Goal: Entertainment & Leisure: Browse casually

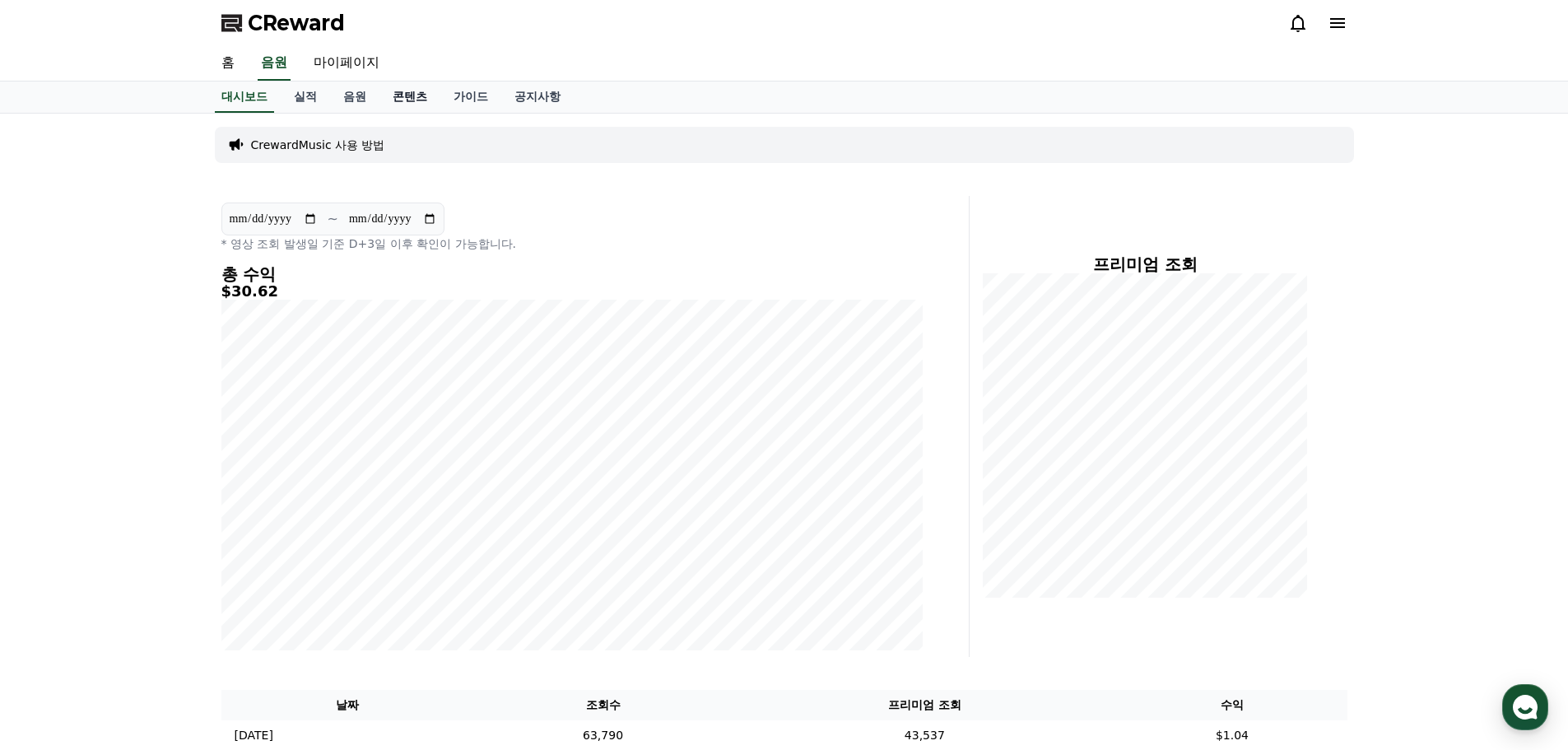
click at [419, 98] on link "콘텐츠" at bounding box center [410, 97] width 61 height 31
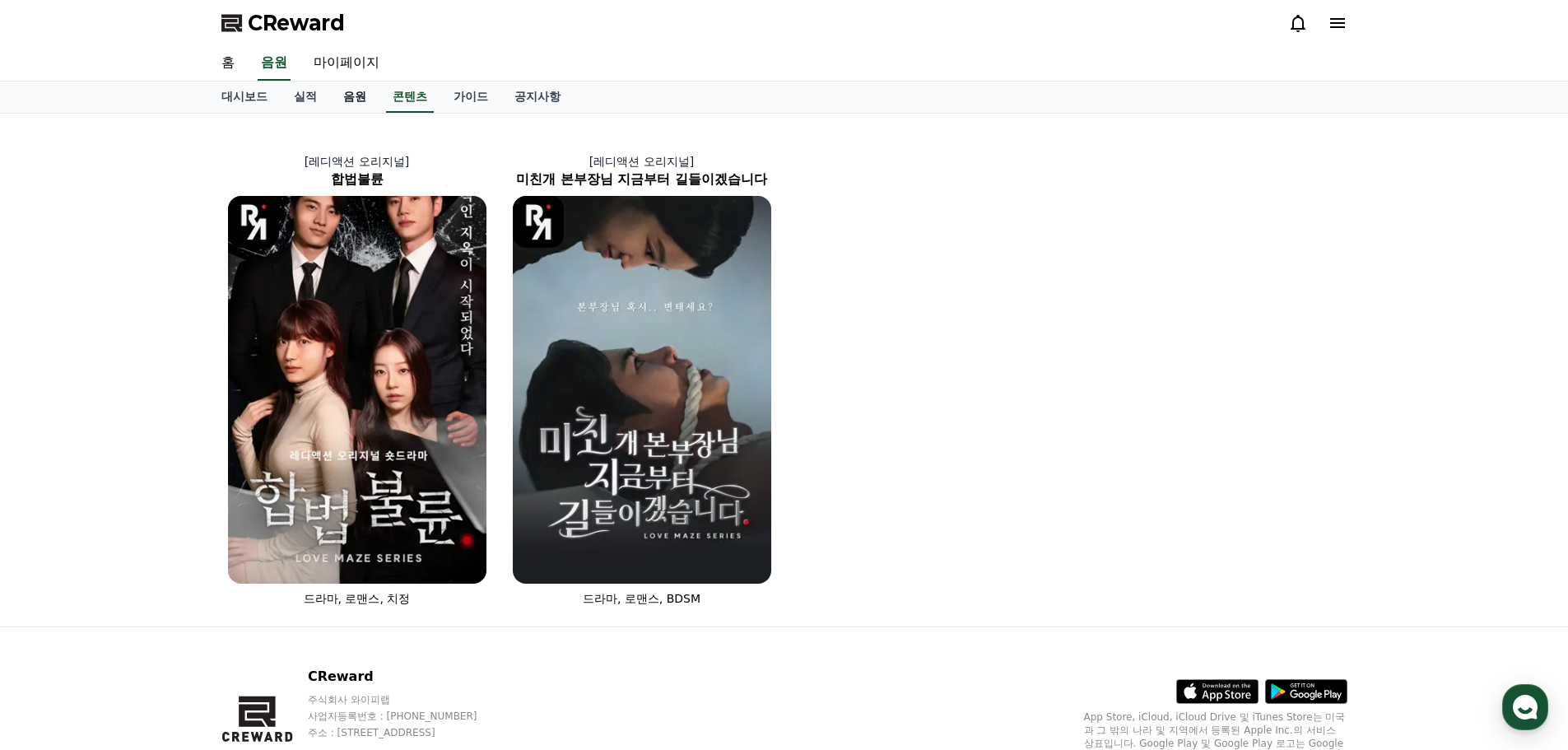
click at [364, 96] on link "음원" at bounding box center [354, 97] width 49 height 31
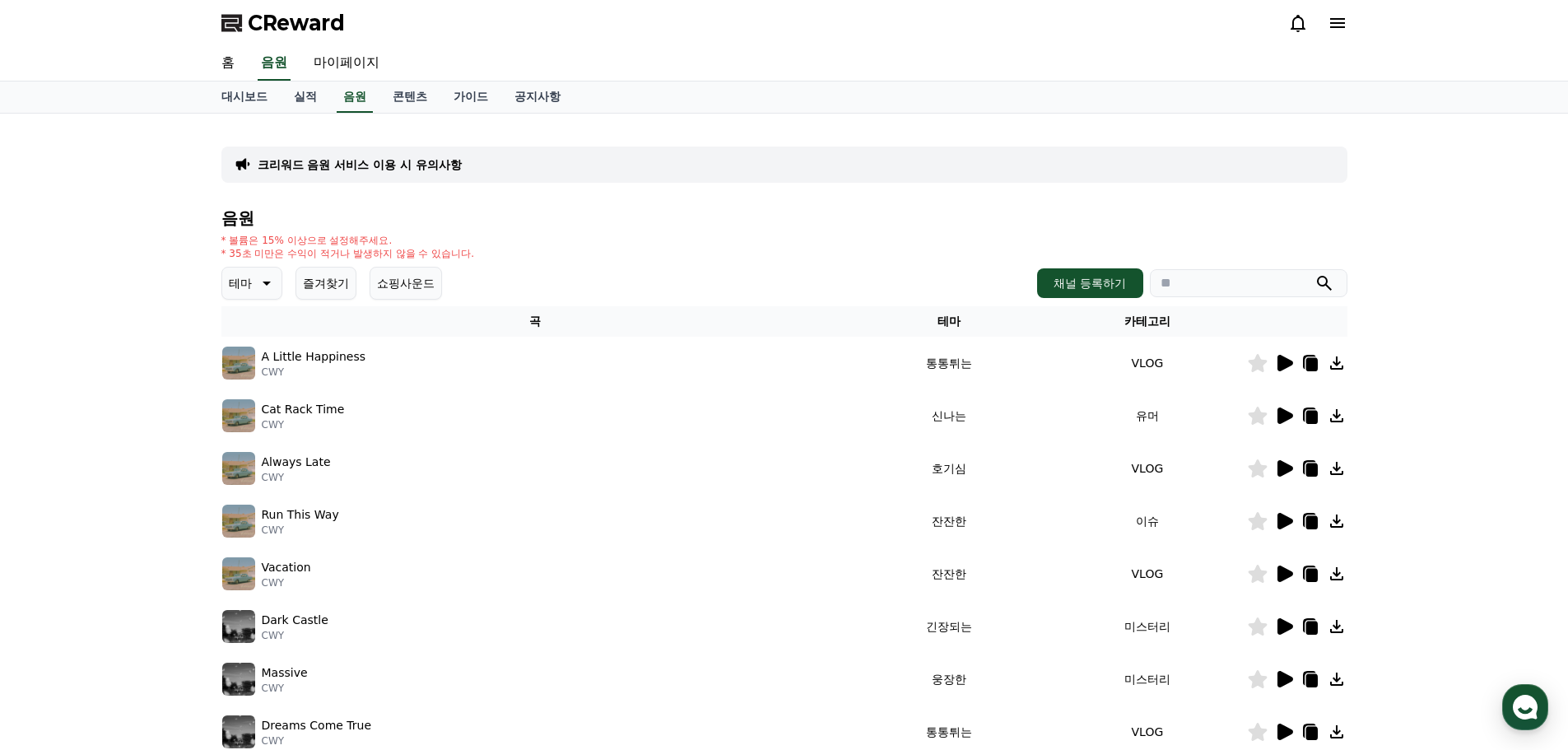
click at [401, 281] on button "쇼핑사운드" at bounding box center [405, 283] width 73 height 33
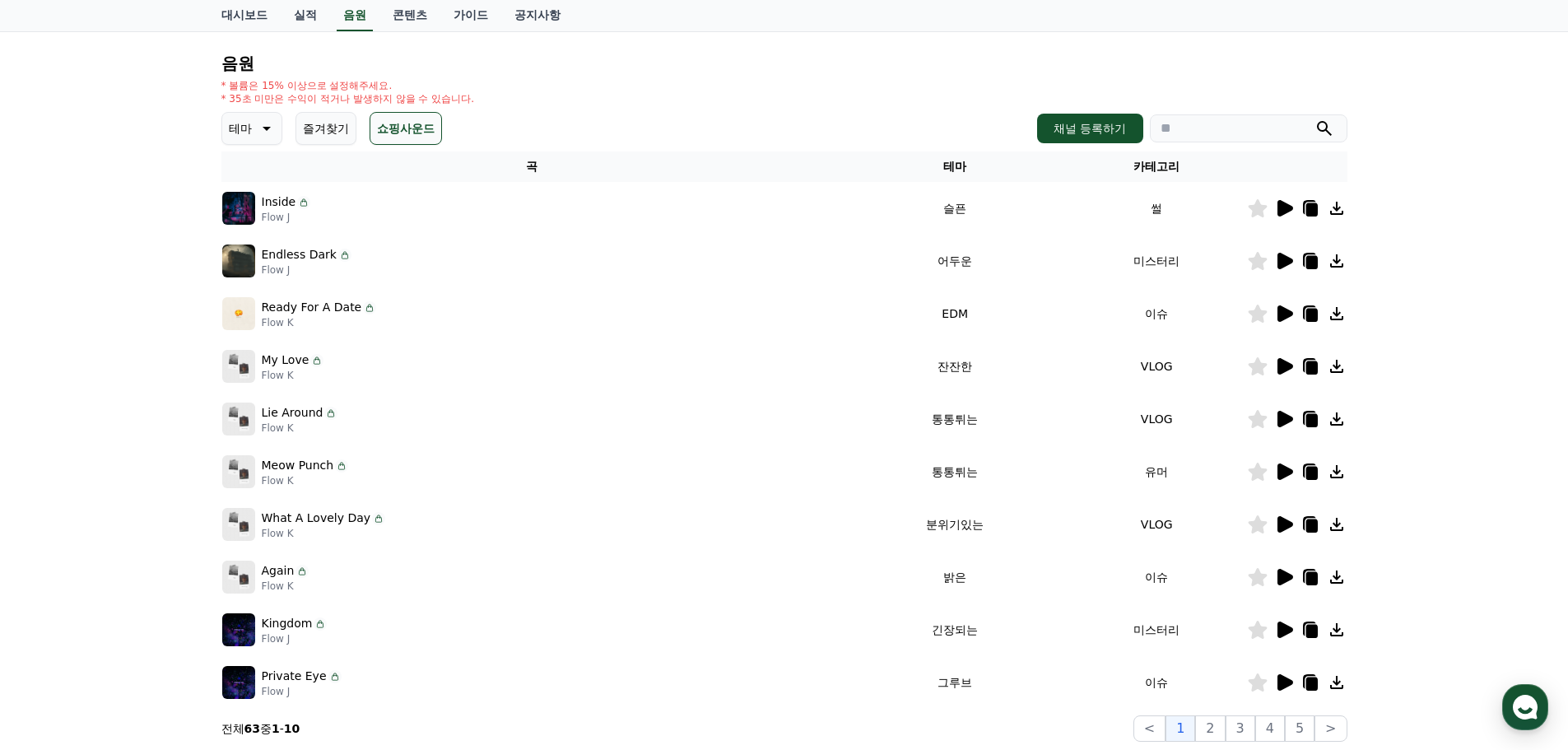
scroll to position [35, 0]
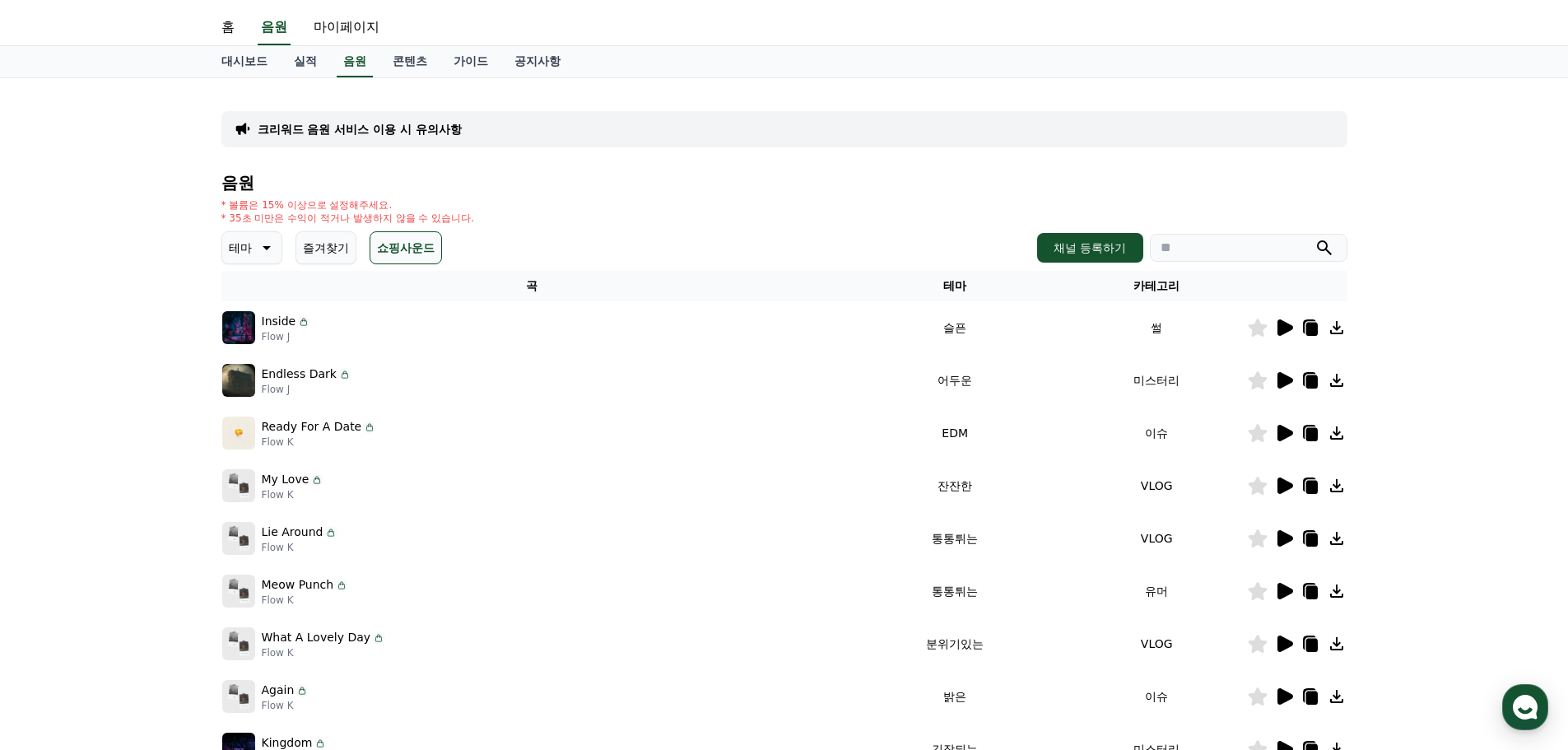
click at [242, 251] on p "테마" at bounding box center [241, 248] width 23 height 23
click at [247, 341] on button "통통튀는" at bounding box center [253, 340] width 59 height 36
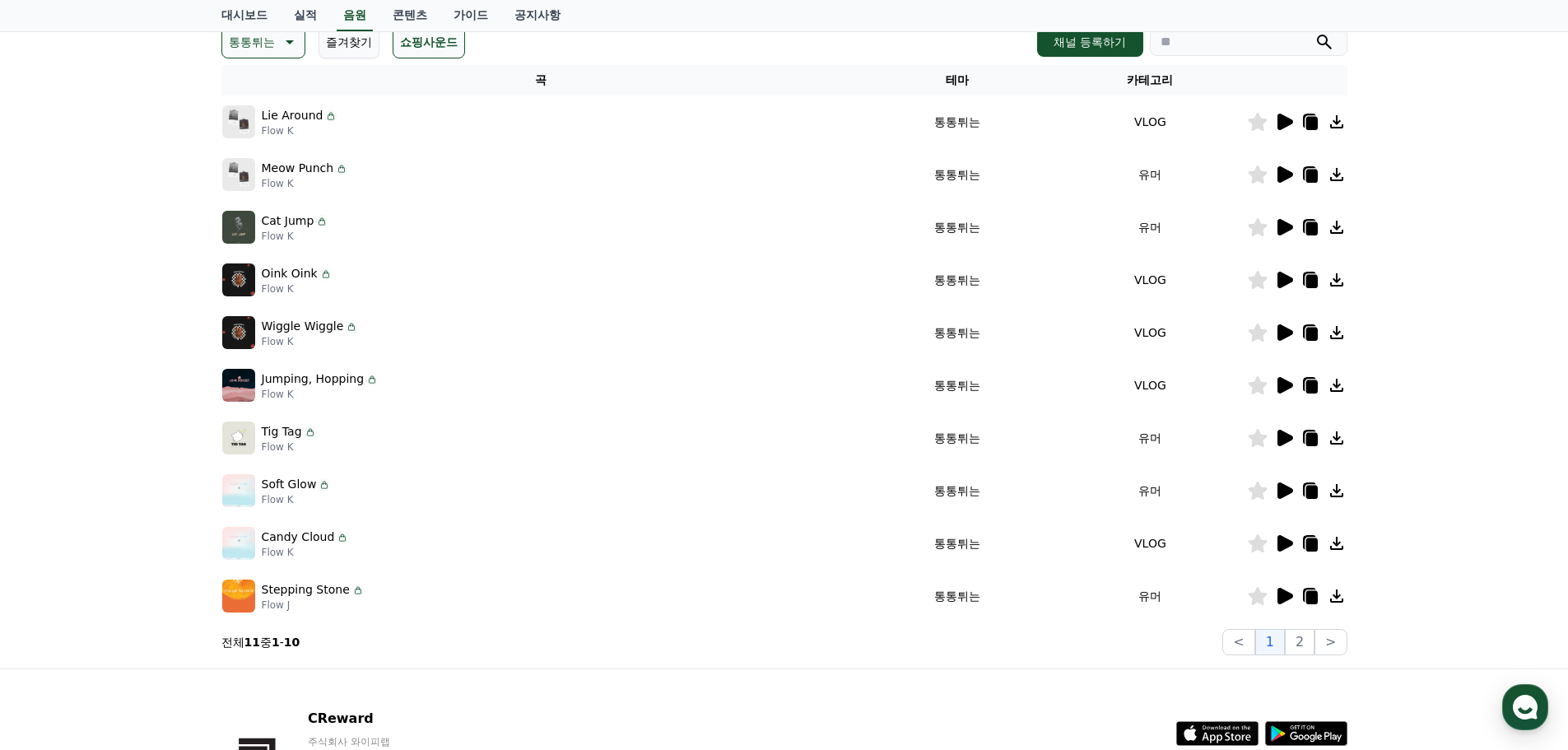
scroll to position [247, 0]
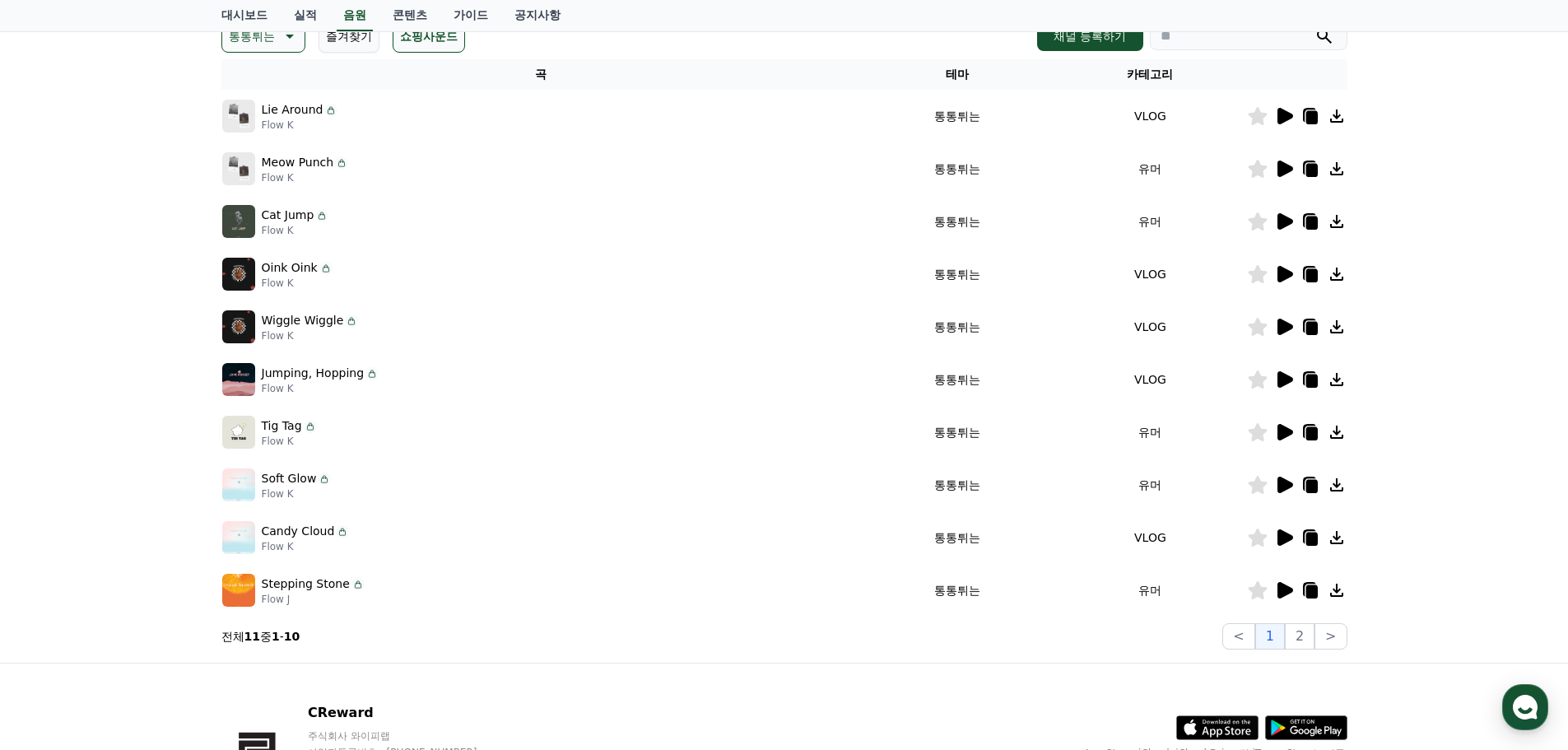
click at [1280, 379] on icon at bounding box center [1284, 379] width 15 height 16
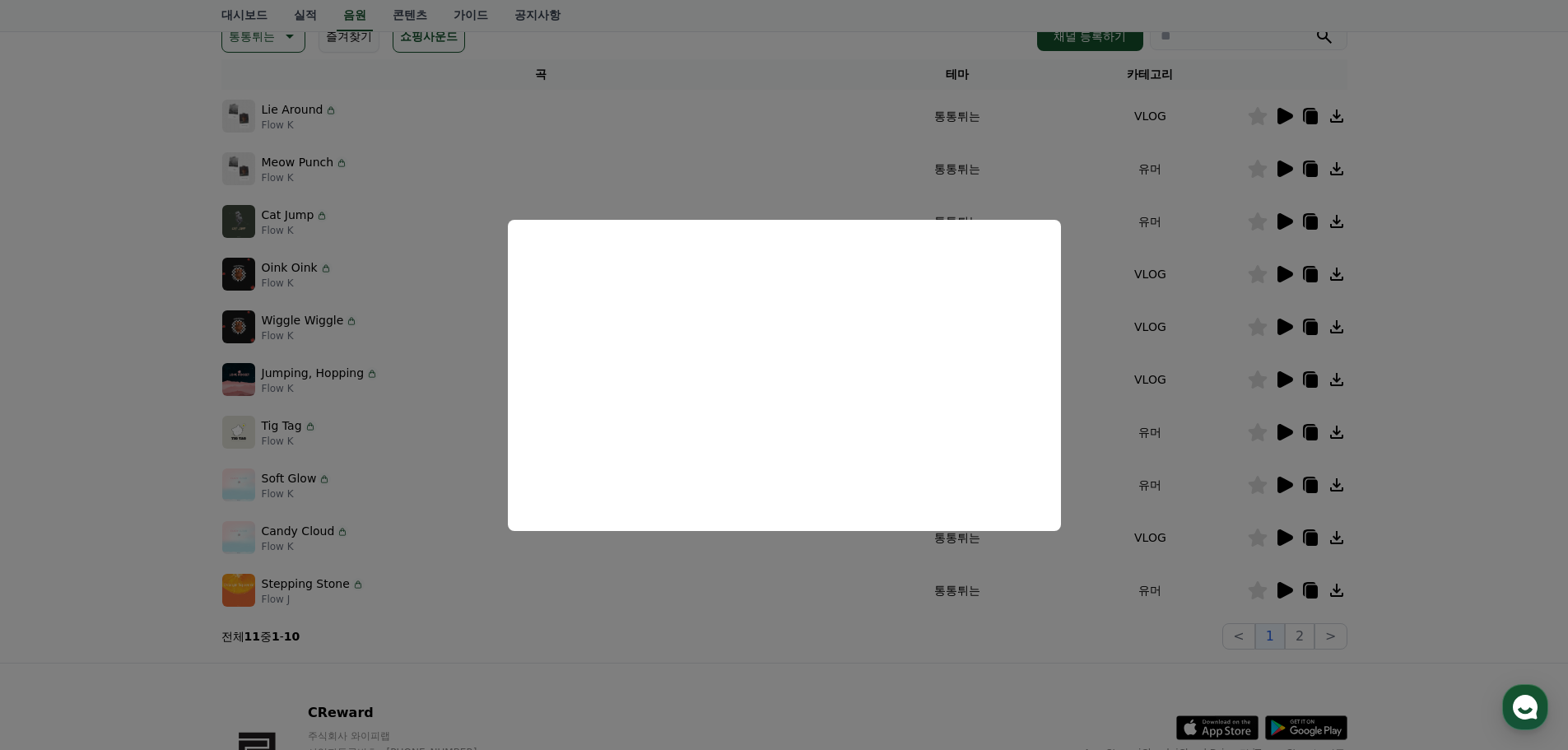
click at [14, 481] on button "close modal" at bounding box center [784, 375] width 1568 height 750
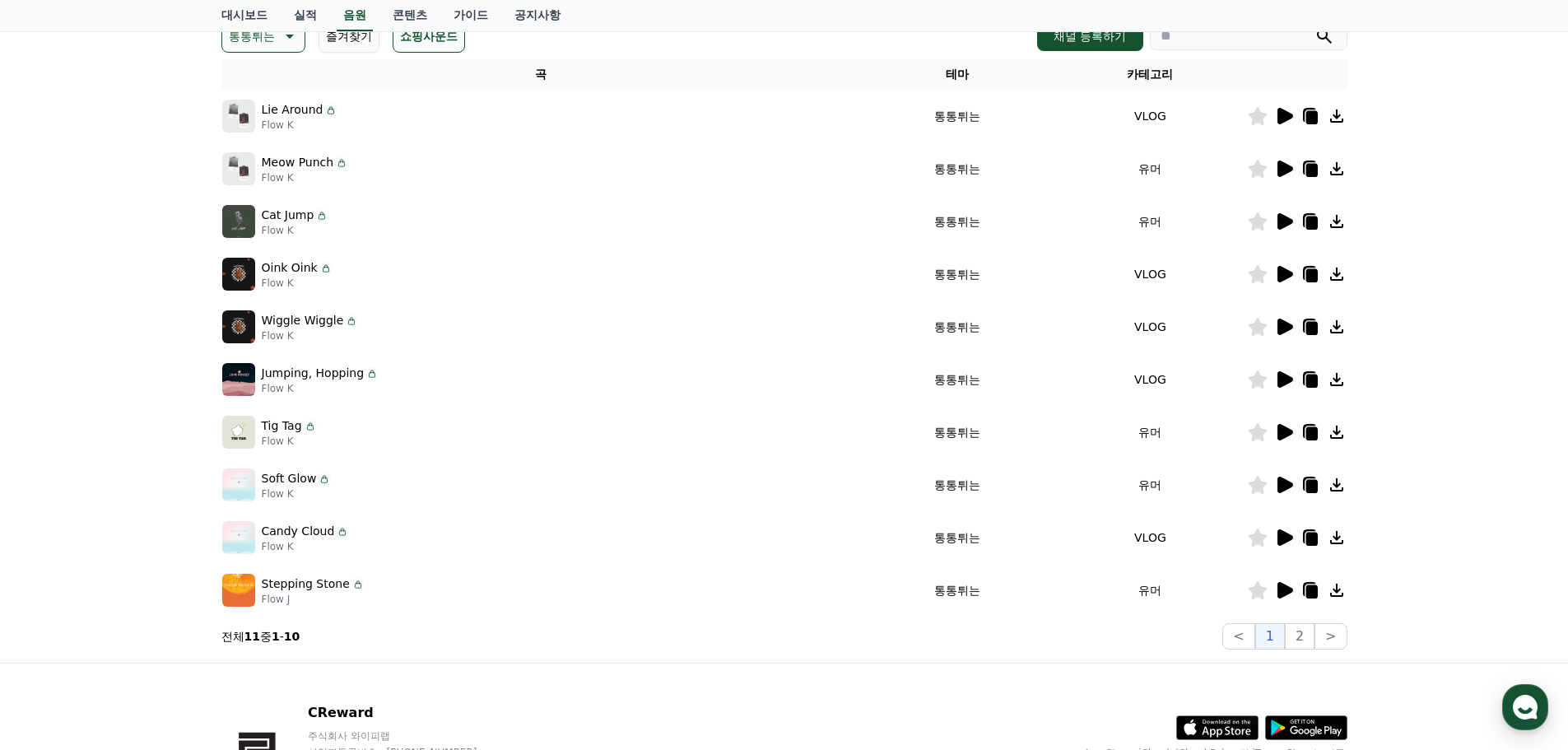
click at [1282, 424] on icon at bounding box center [1284, 432] width 20 height 20
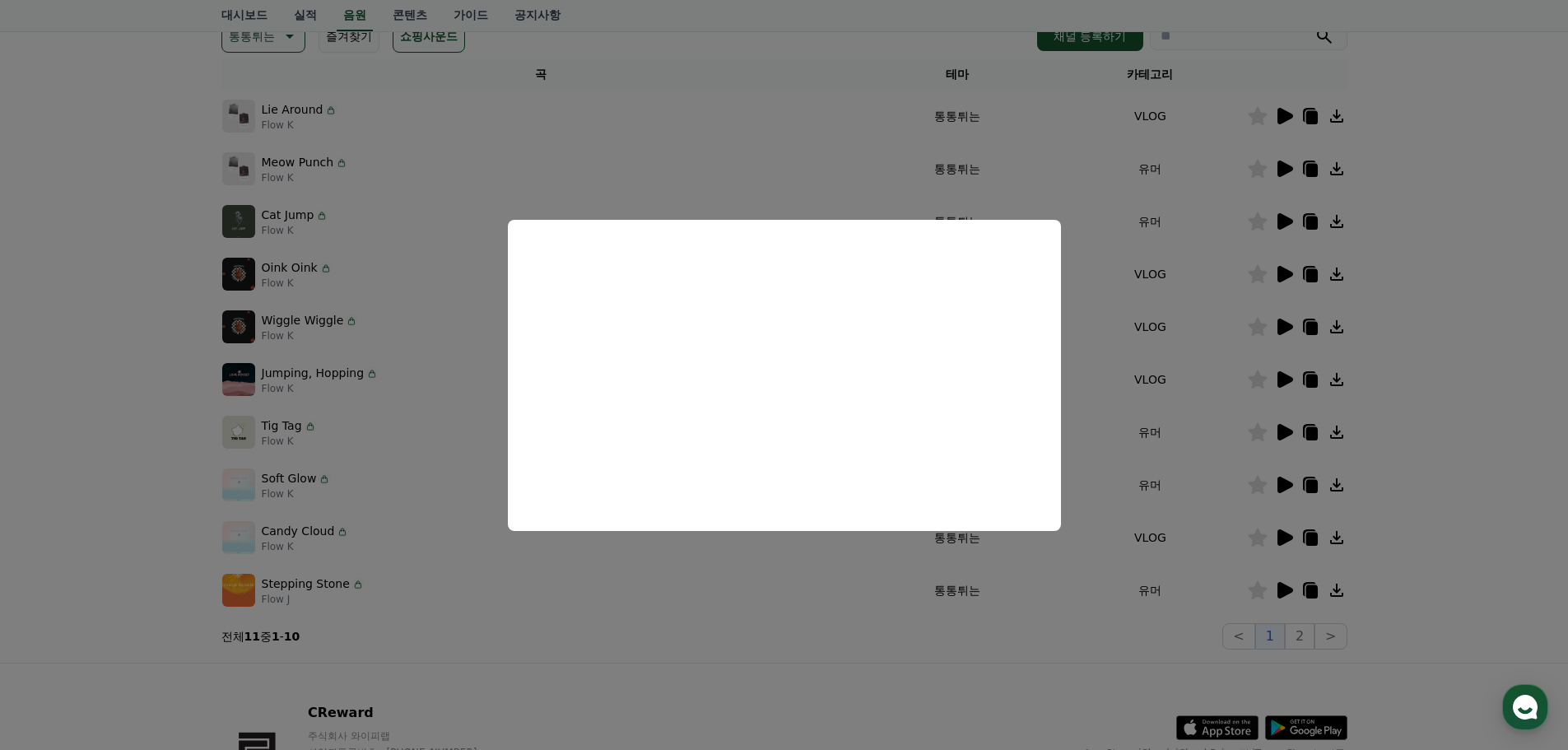
click at [34, 496] on button "close modal" at bounding box center [784, 375] width 1568 height 750
drag, startPoint x: 47, startPoint y: 495, endPoint x: 56, endPoint y: 496, distance: 9.1
click at [48, 495] on div "크리워드 음원 서비스 이용 시 유의사항 음원 * 볼륨은 15% 이상으로 설정해주세요. * 35초 미만은 수익이 적거나 발생하지 않을 수 있습니…" at bounding box center [784, 265] width 1568 height 796
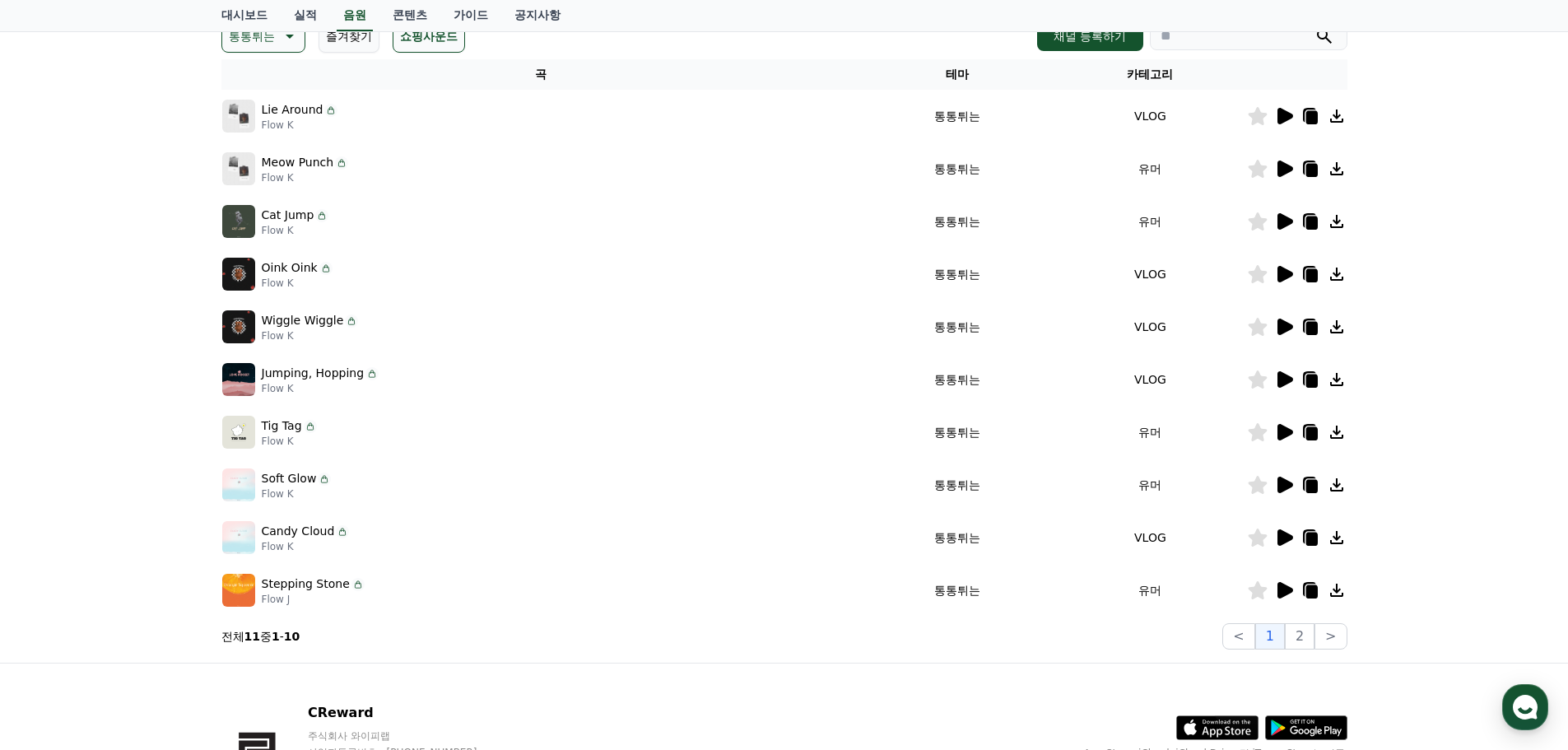
click at [1274, 489] on icon at bounding box center [1284, 485] width 20 height 20
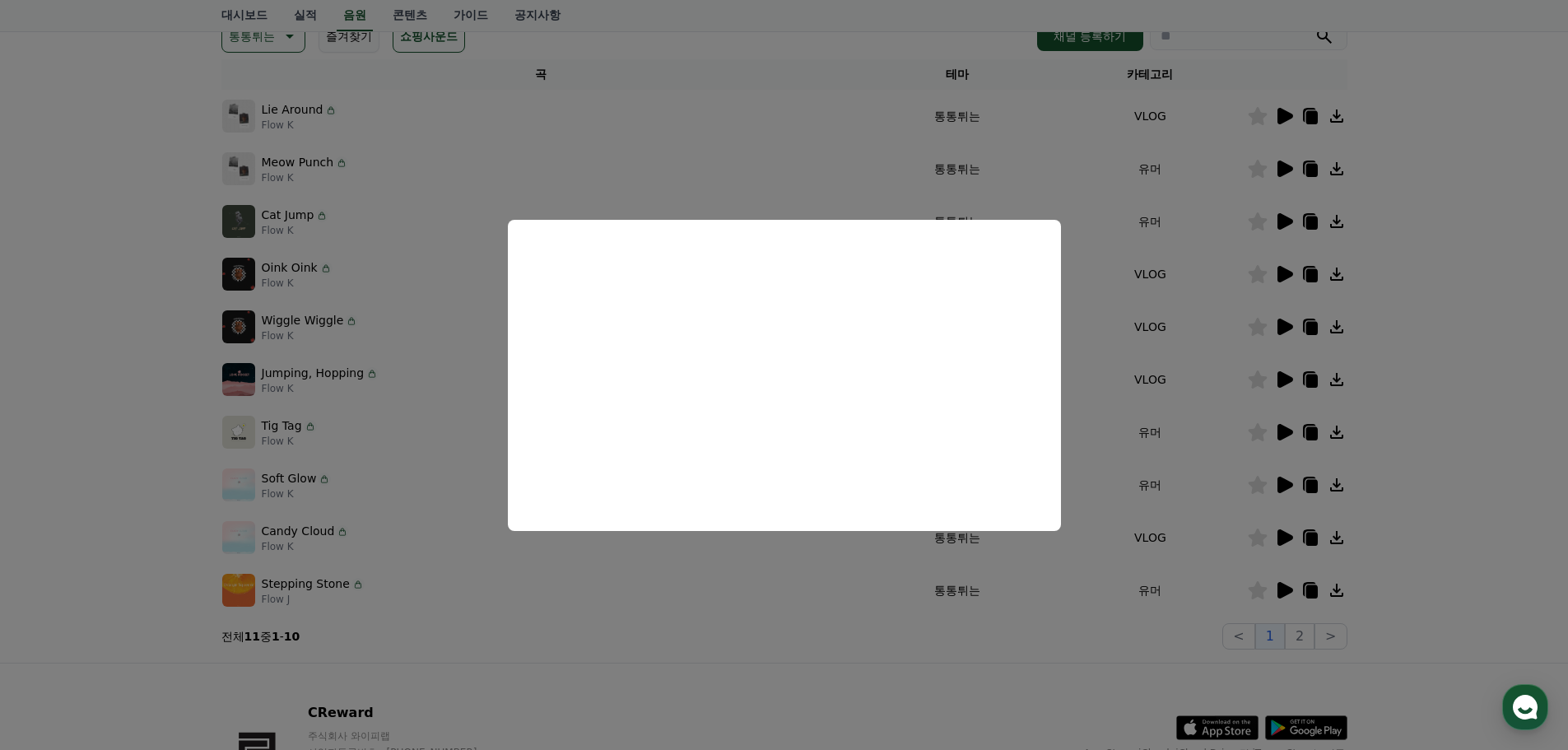
click at [128, 497] on button "close modal" at bounding box center [784, 375] width 1568 height 750
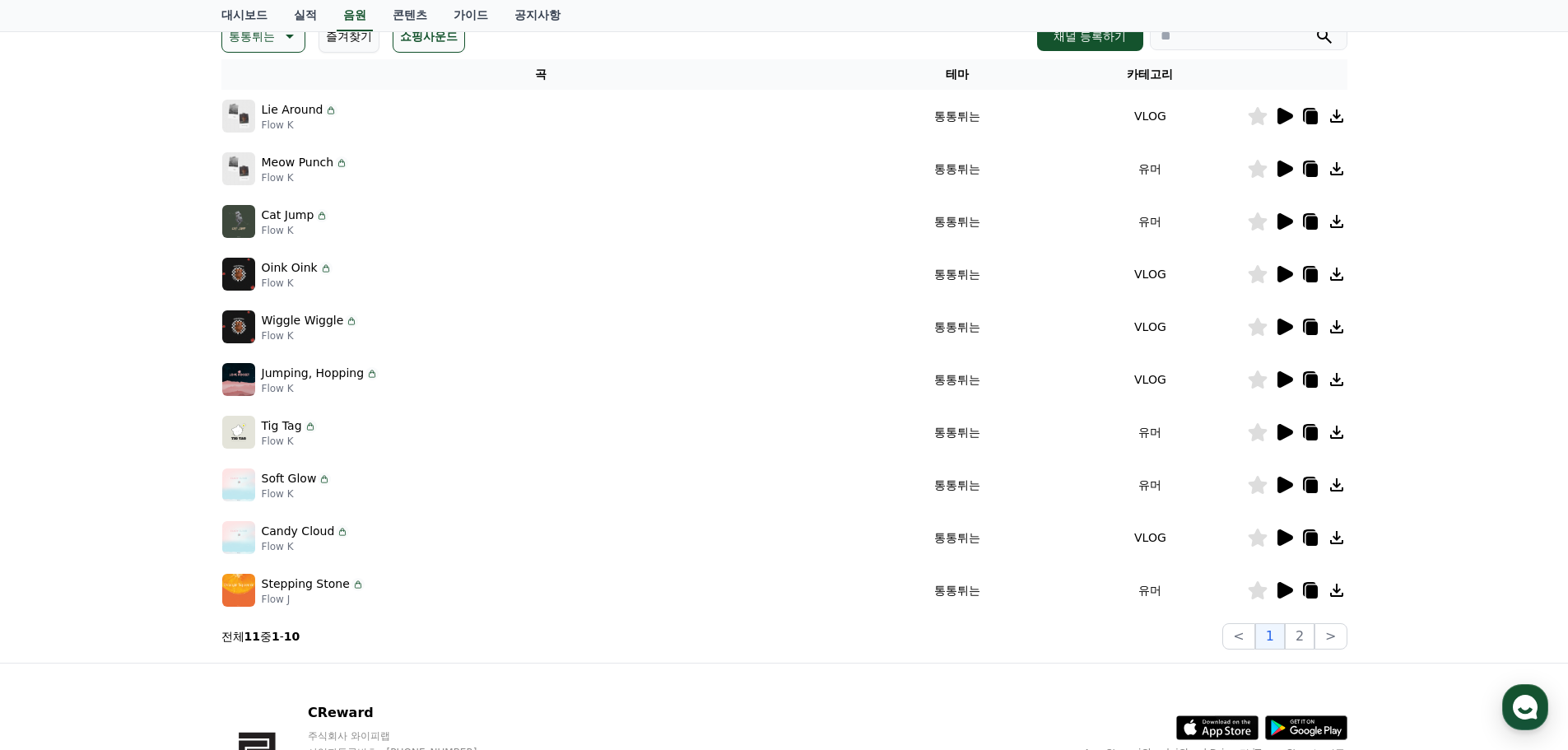
click at [1276, 541] on icon at bounding box center [1284, 537] width 20 height 20
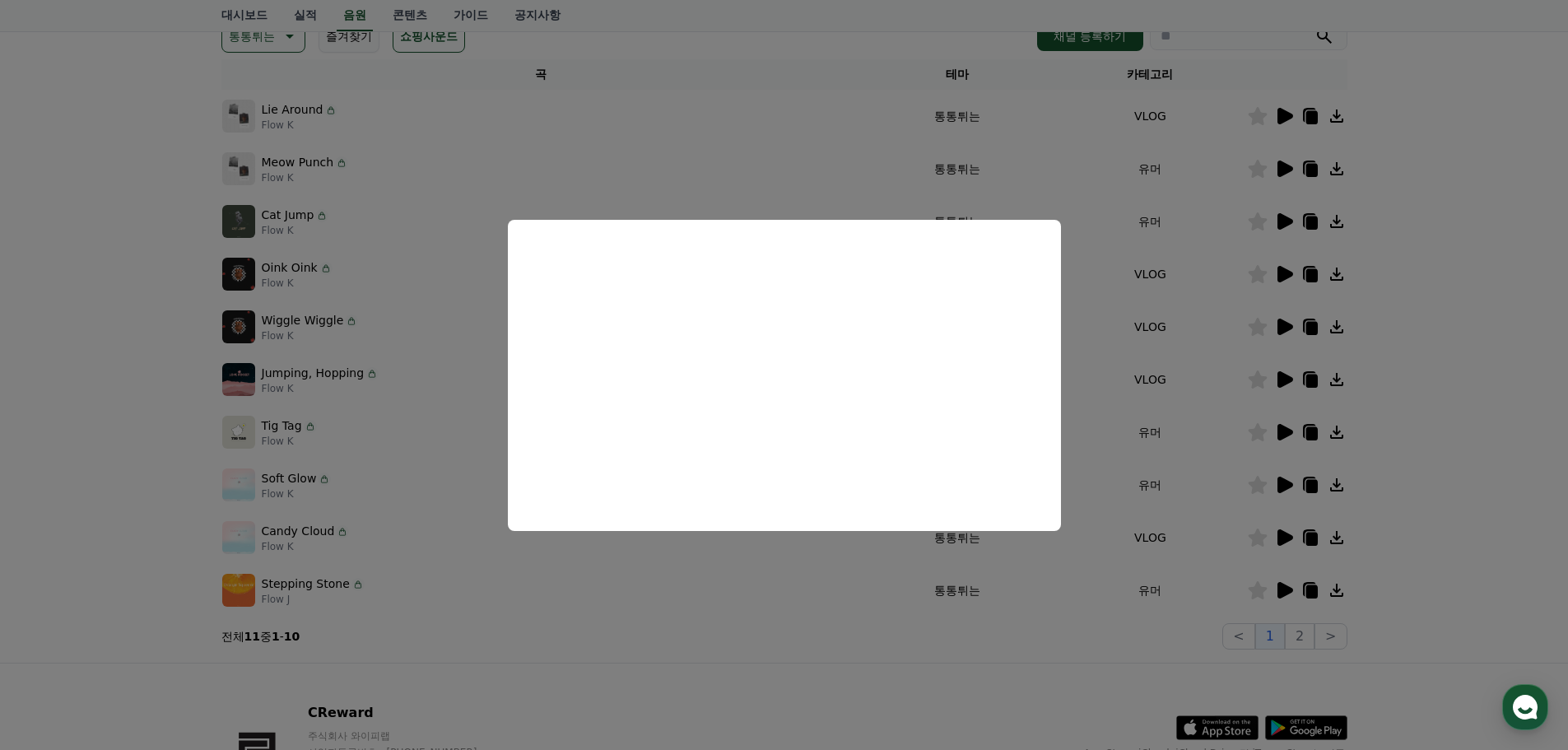
scroll to position [225, 0]
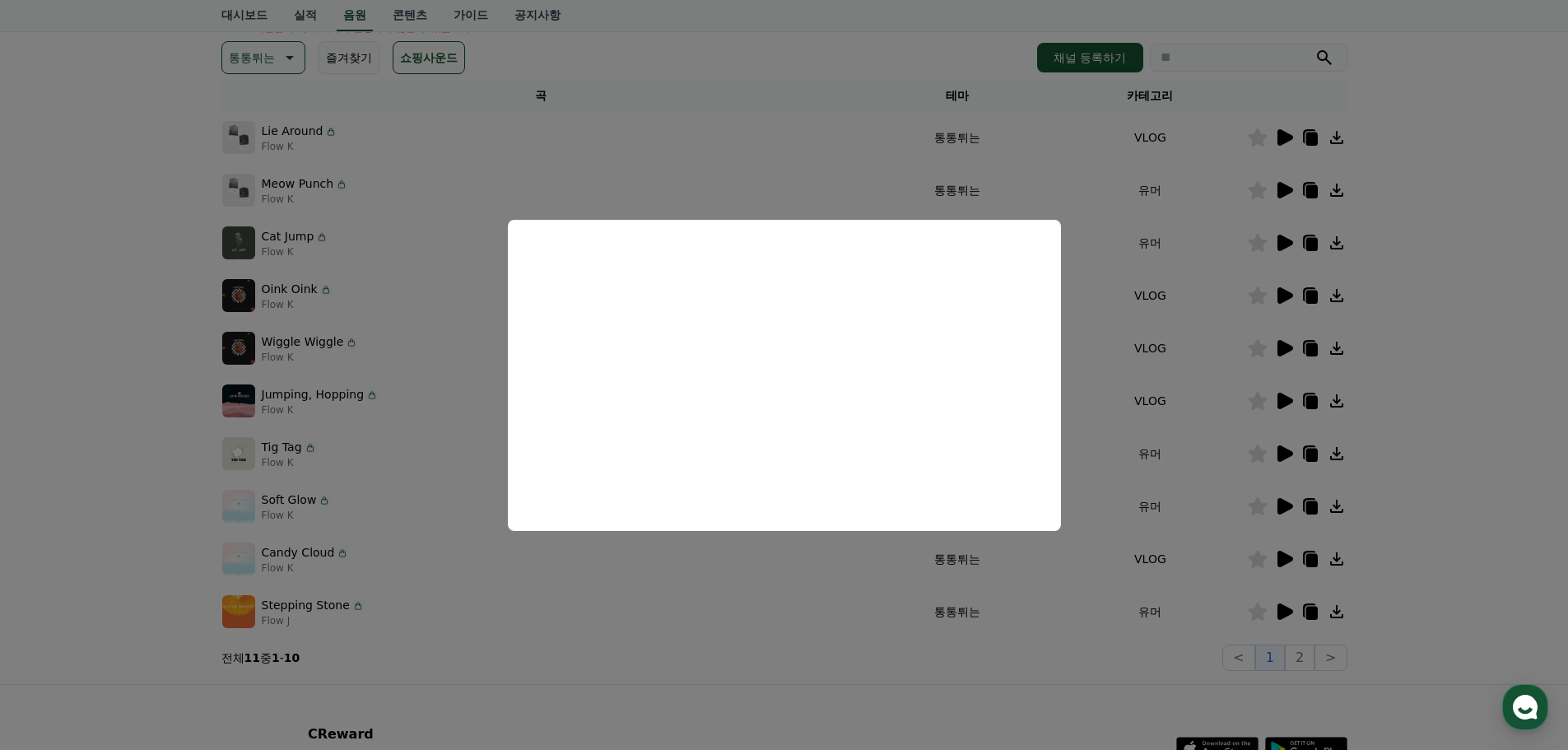
click at [21, 613] on button "close modal" at bounding box center [784, 375] width 1568 height 750
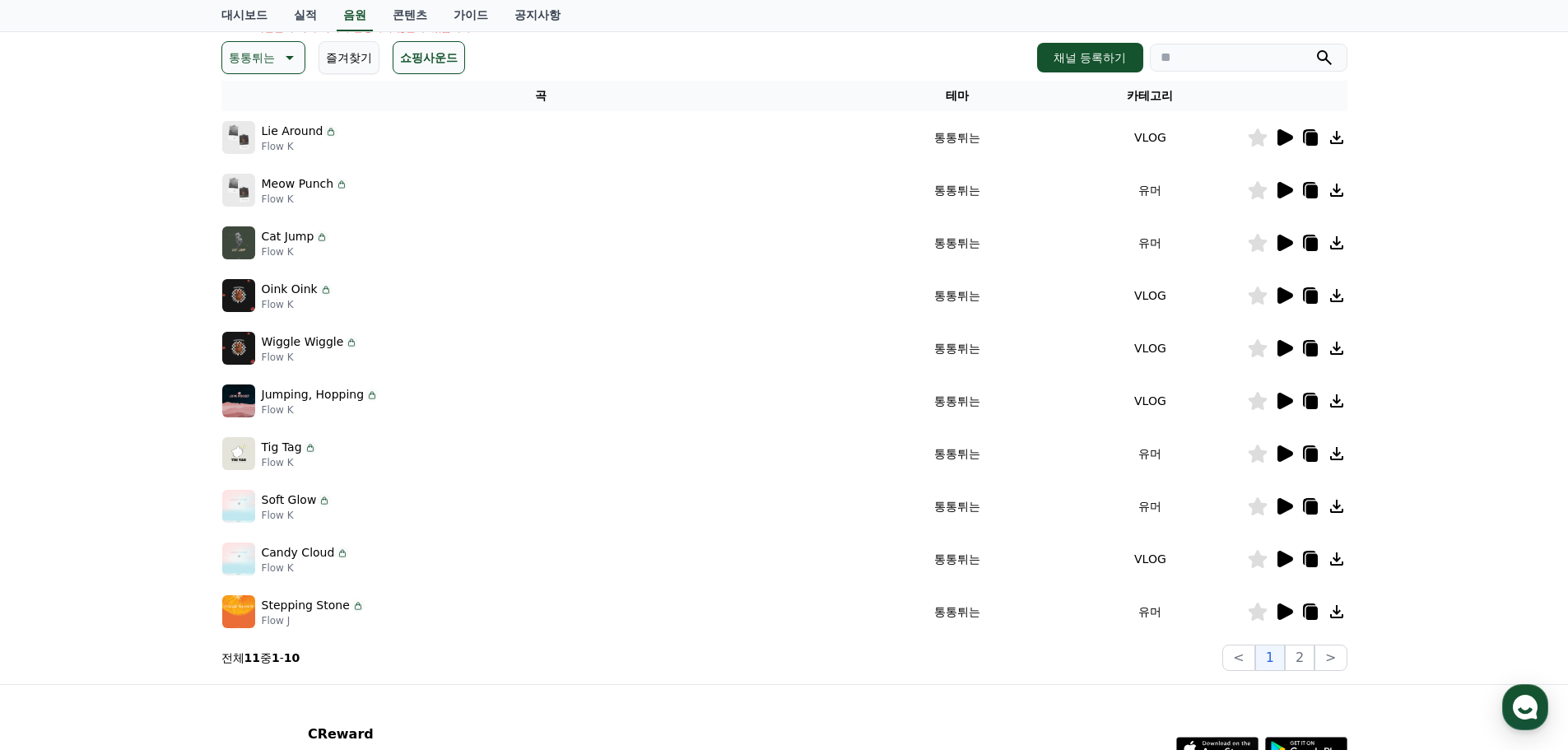
click at [1280, 618] on icon at bounding box center [1284, 612] width 20 height 20
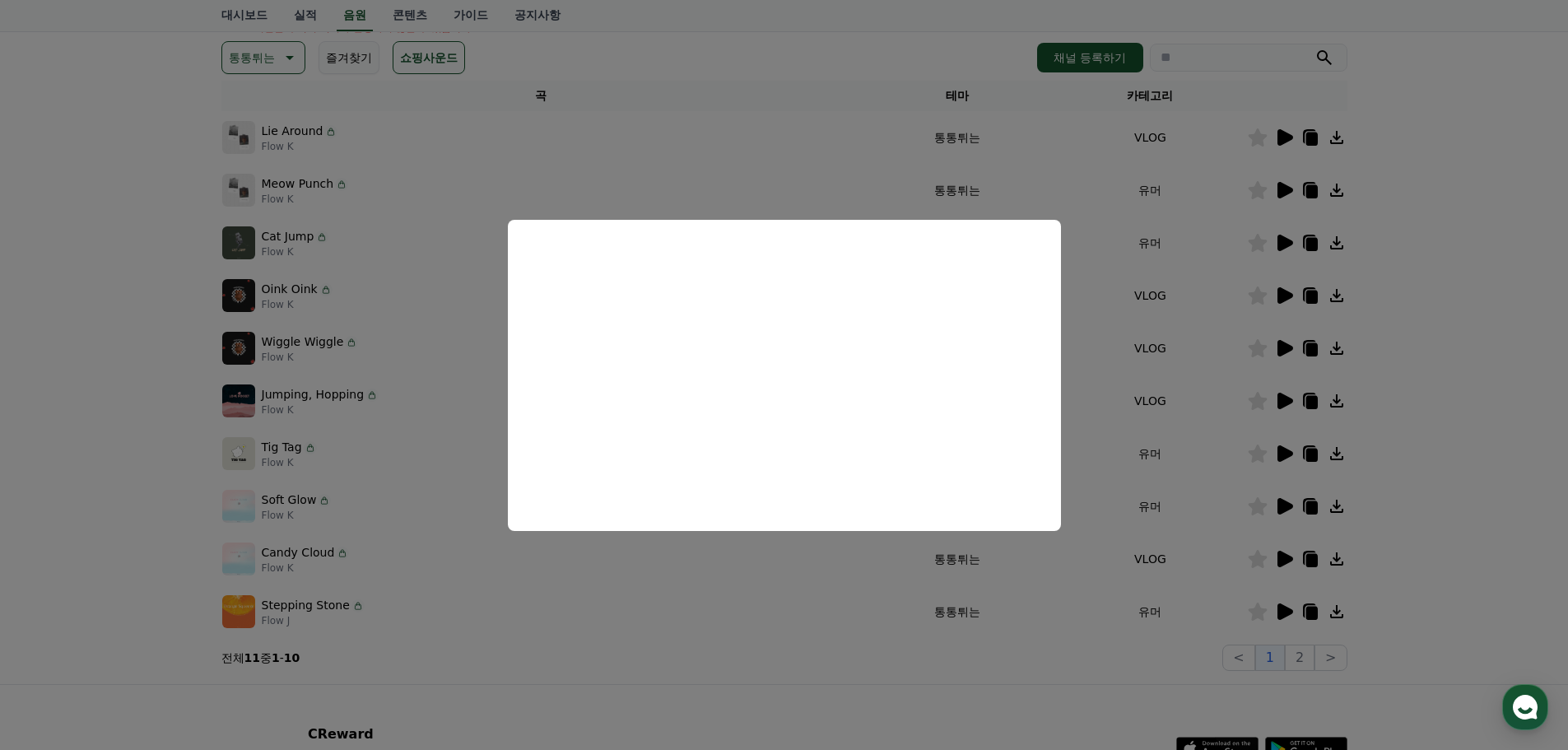
click at [84, 632] on button "close modal" at bounding box center [784, 375] width 1568 height 750
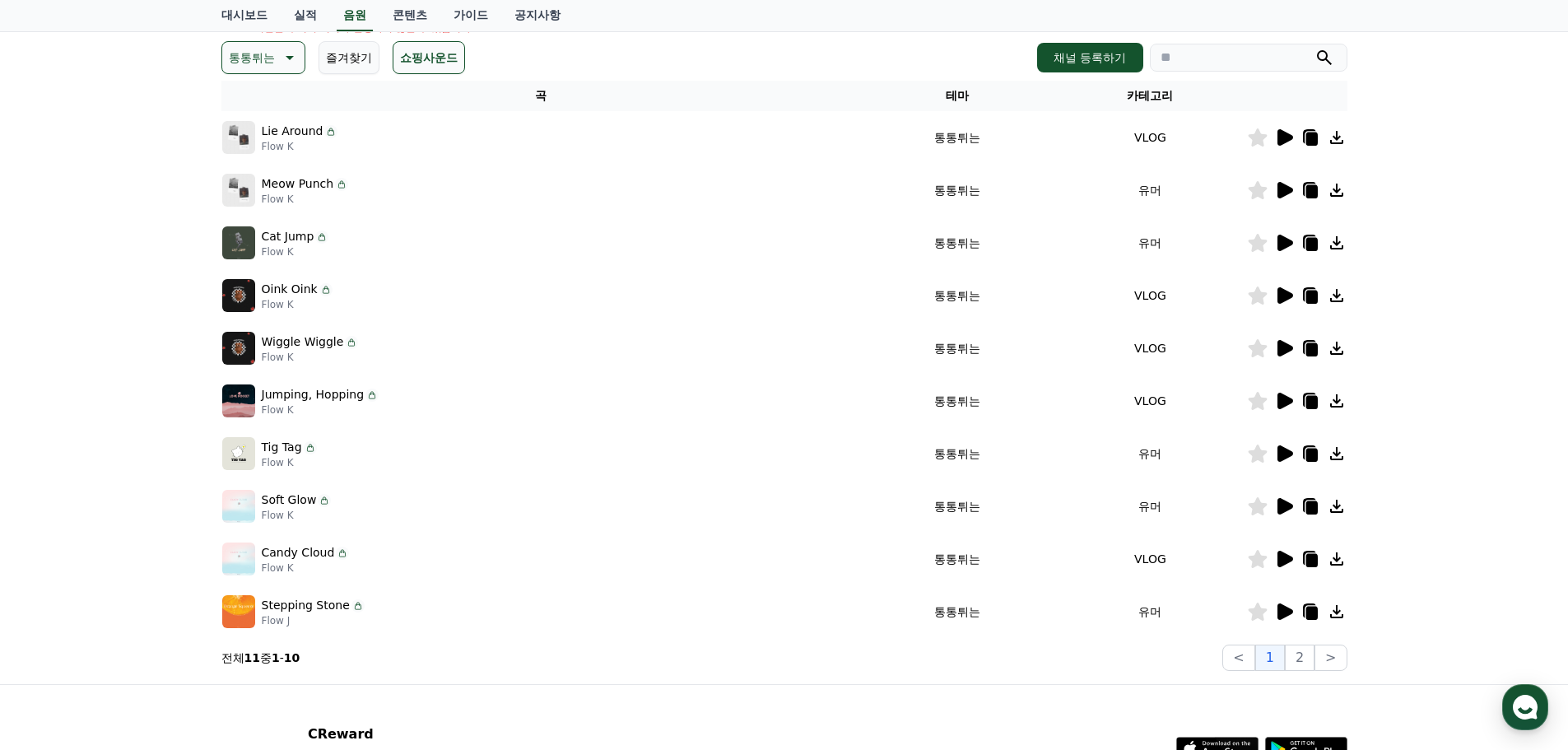
click at [1284, 143] on icon at bounding box center [1284, 137] width 15 height 16
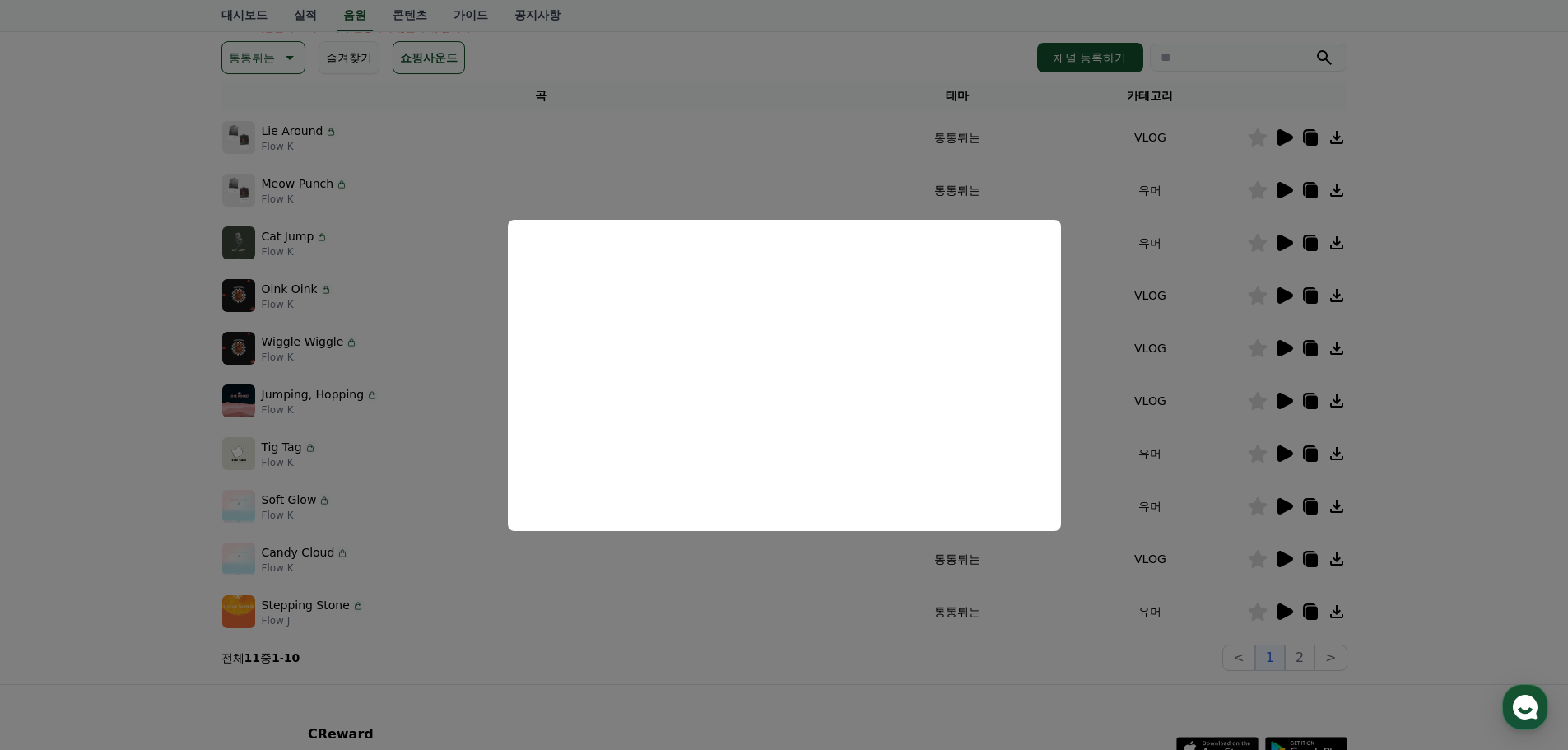
click at [0, 446] on button "close modal" at bounding box center [784, 375] width 1568 height 750
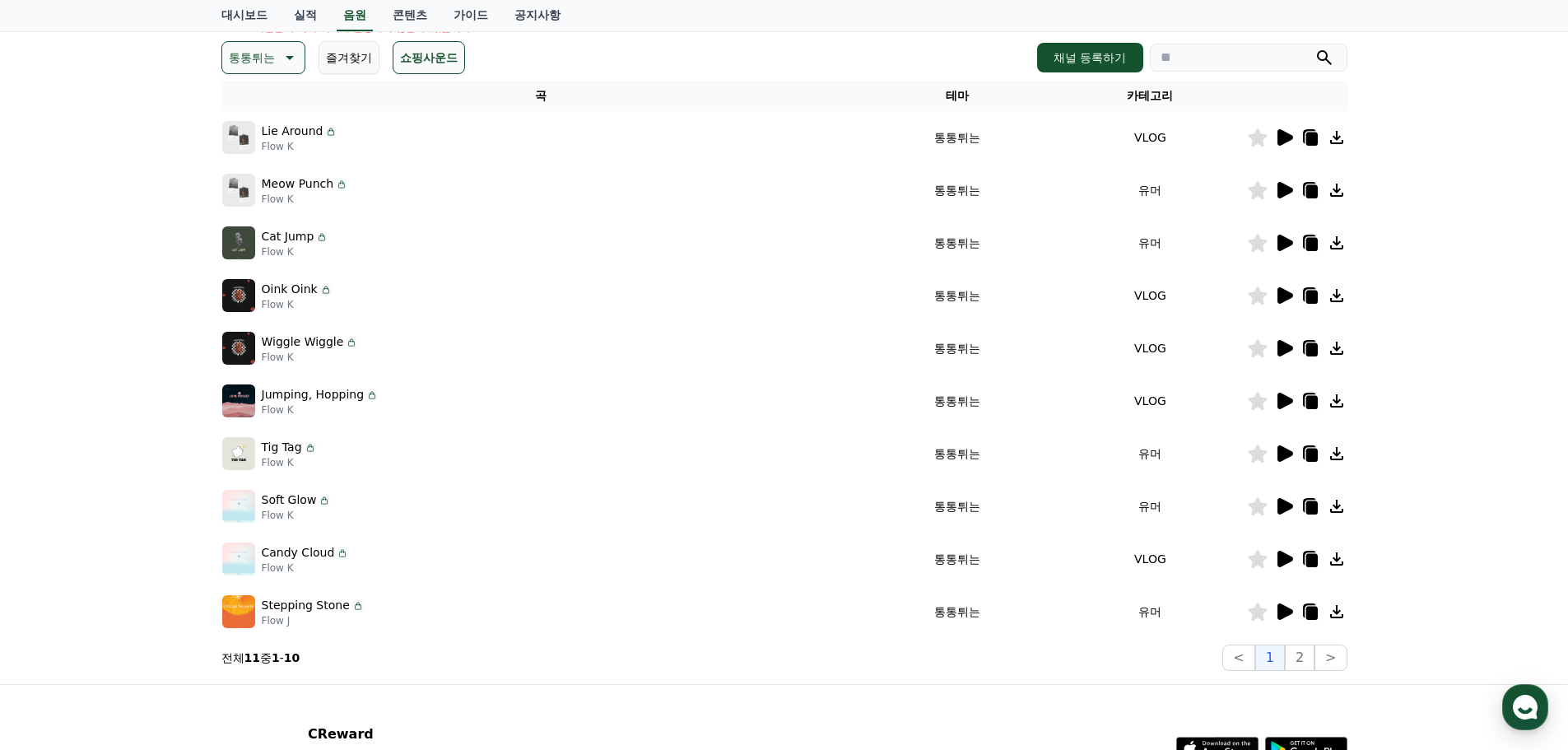
click at [1281, 184] on icon at bounding box center [1284, 190] width 15 height 16
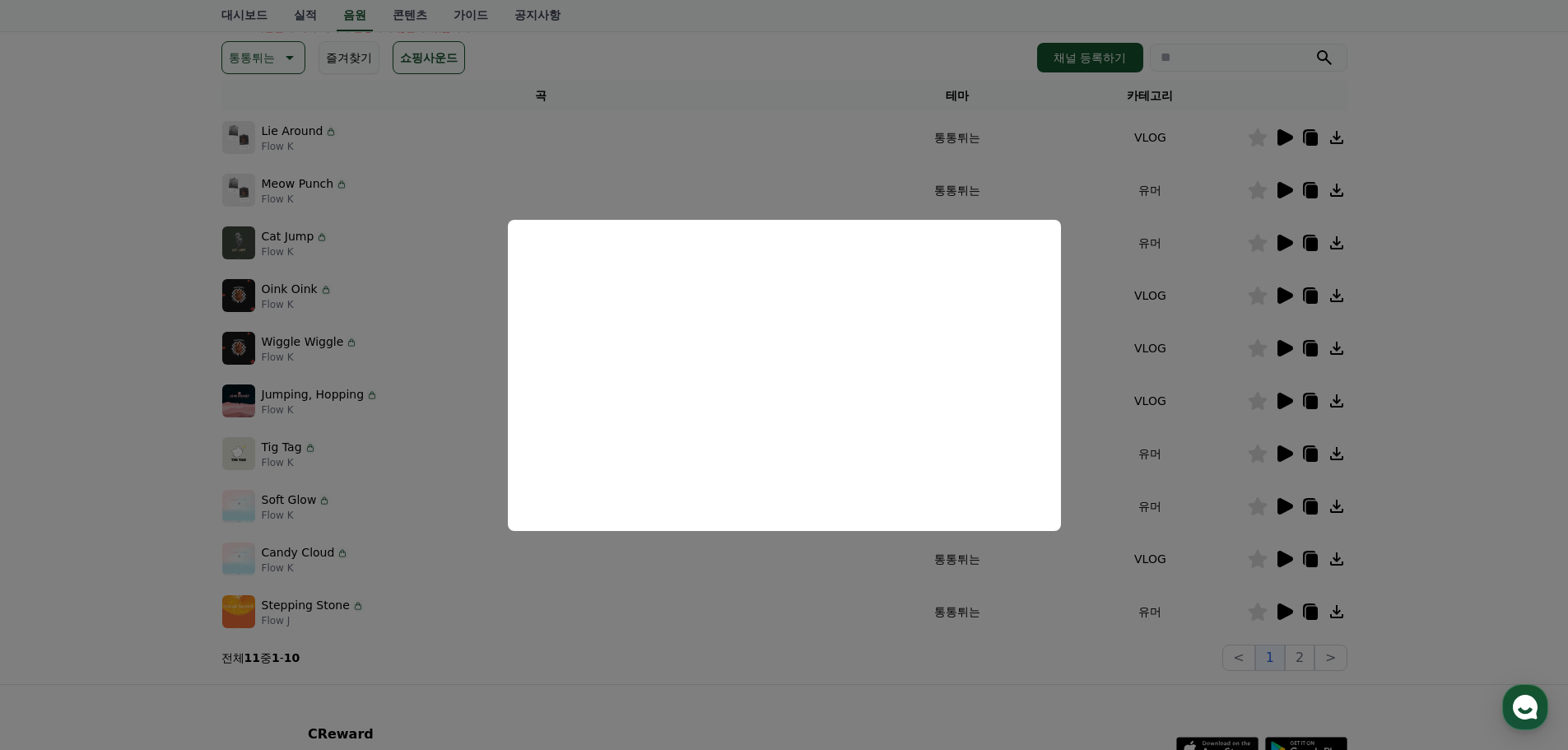
click at [81, 428] on button "close modal" at bounding box center [784, 375] width 1568 height 750
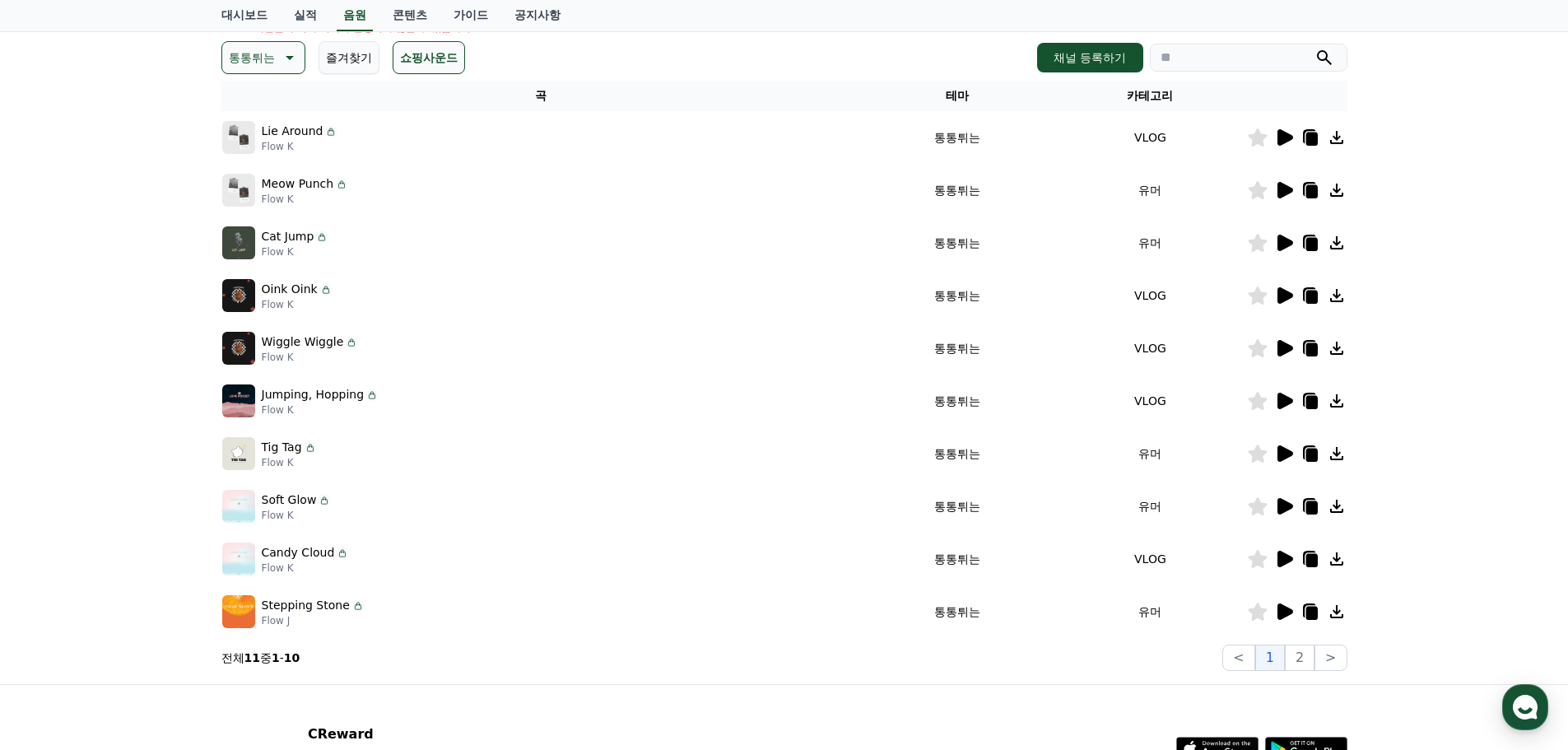
drag, startPoint x: 265, startPoint y: 182, endPoint x: 421, endPoint y: 181, distance: 156.0
click at [421, 181] on div "Meow Punch Flow K" at bounding box center [541, 190] width 639 height 33
click at [48, 218] on div "크리워드 음원 서비스 이용 시 유의사항 음원 * 볼륨은 15% 이상으로 설정해주세요. * 35초 미만은 수익이 적거나 발생하지 않을 수 있습니…" at bounding box center [784, 286] width 1568 height 796
click at [77, 308] on div "크리워드 음원 서비스 이용 시 유의사항 음원 * 볼륨은 15% 이상으로 설정해주세요. * 35초 미만은 수익이 적거나 발생하지 않을 수 있습니…" at bounding box center [784, 286] width 1568 height 796
click at [1288, 291] on icon at bounding box center [1284, 296] width 20 height 20
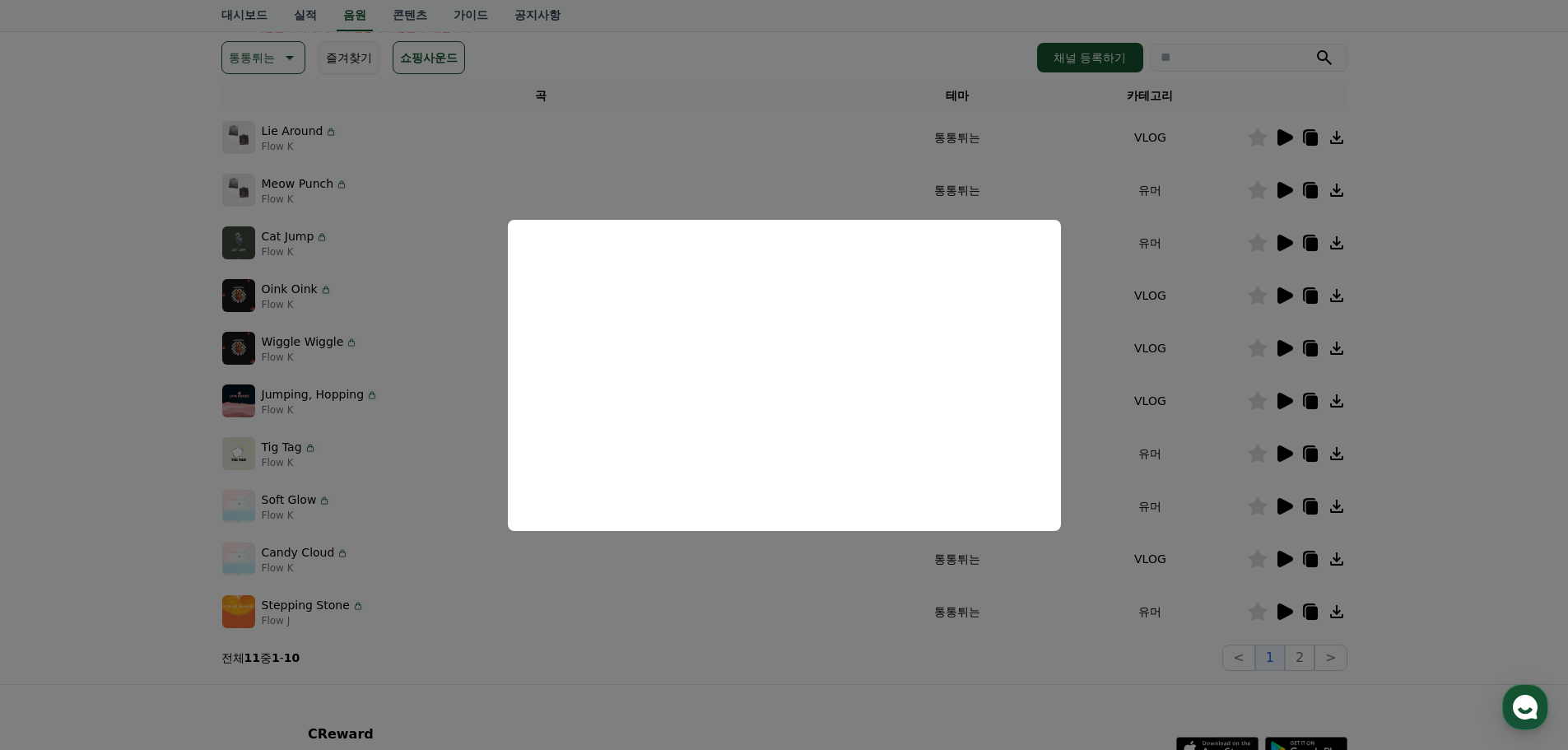
click at [0, 396] on button "close modal" at bounding box center [784, 375] width 1568 height 750
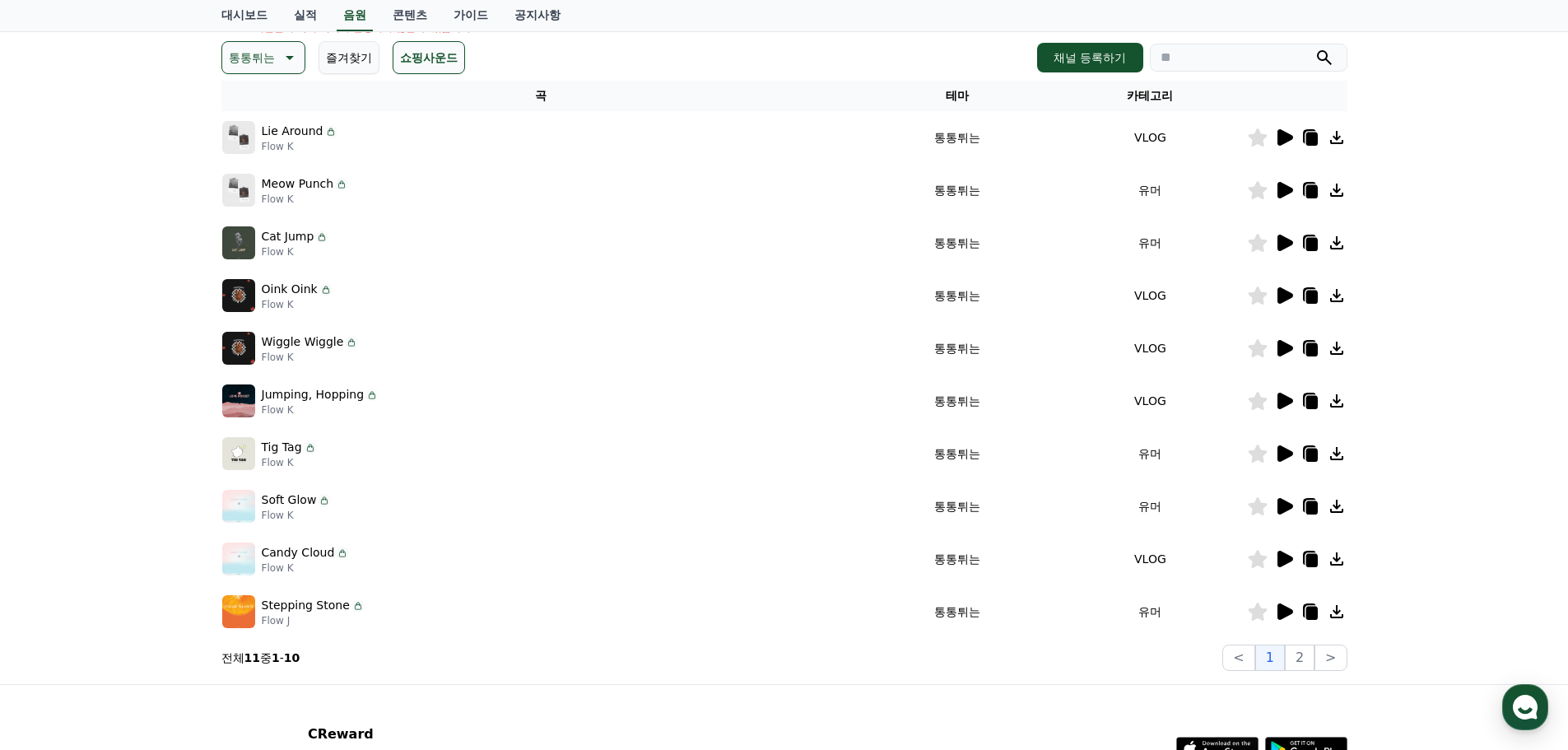
click at [1285, 237] on icon at bounding box center [1284, 243] width 20 height 20
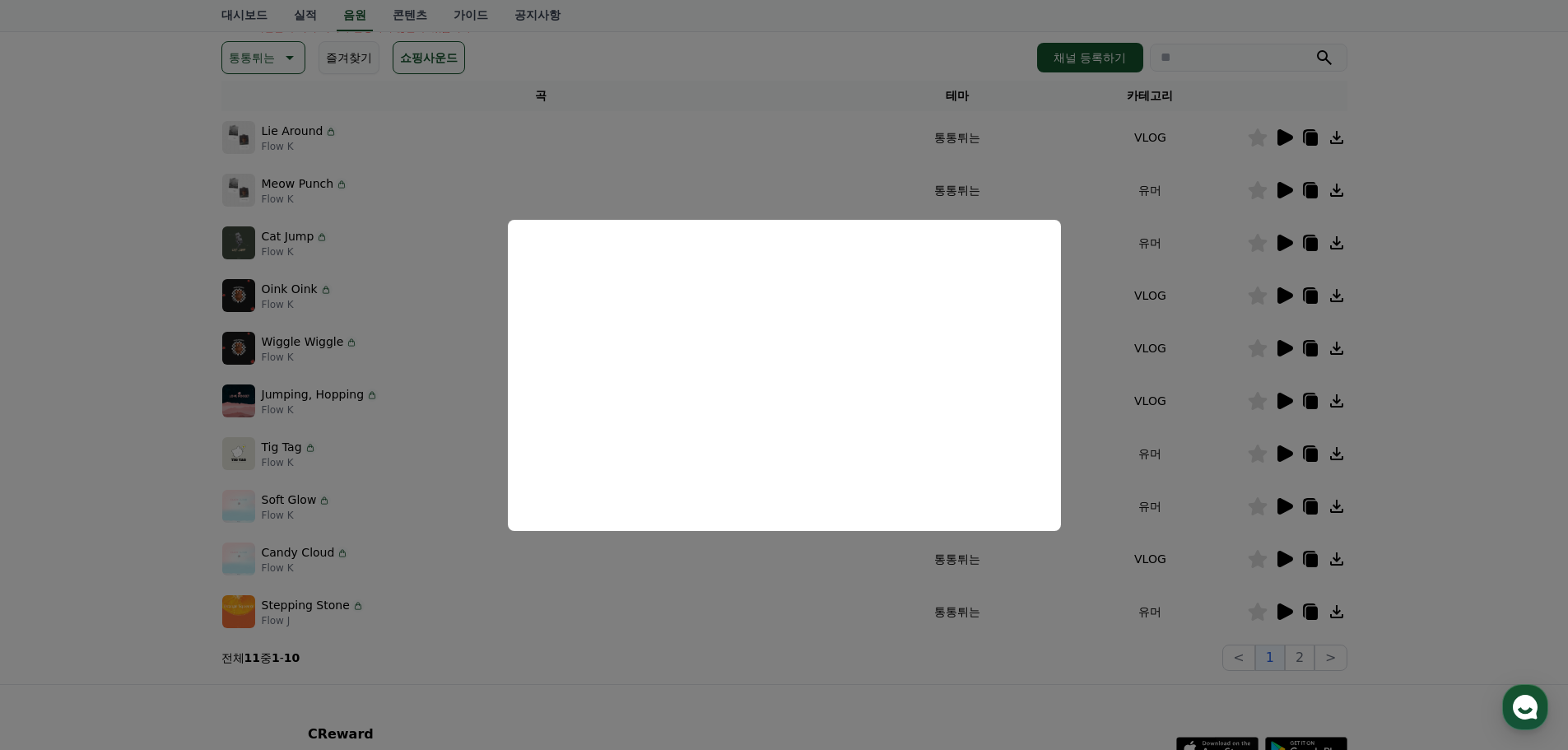
click at [3, 452] on button "close modal" at bounding box center [784, 375] width 1568 height 750
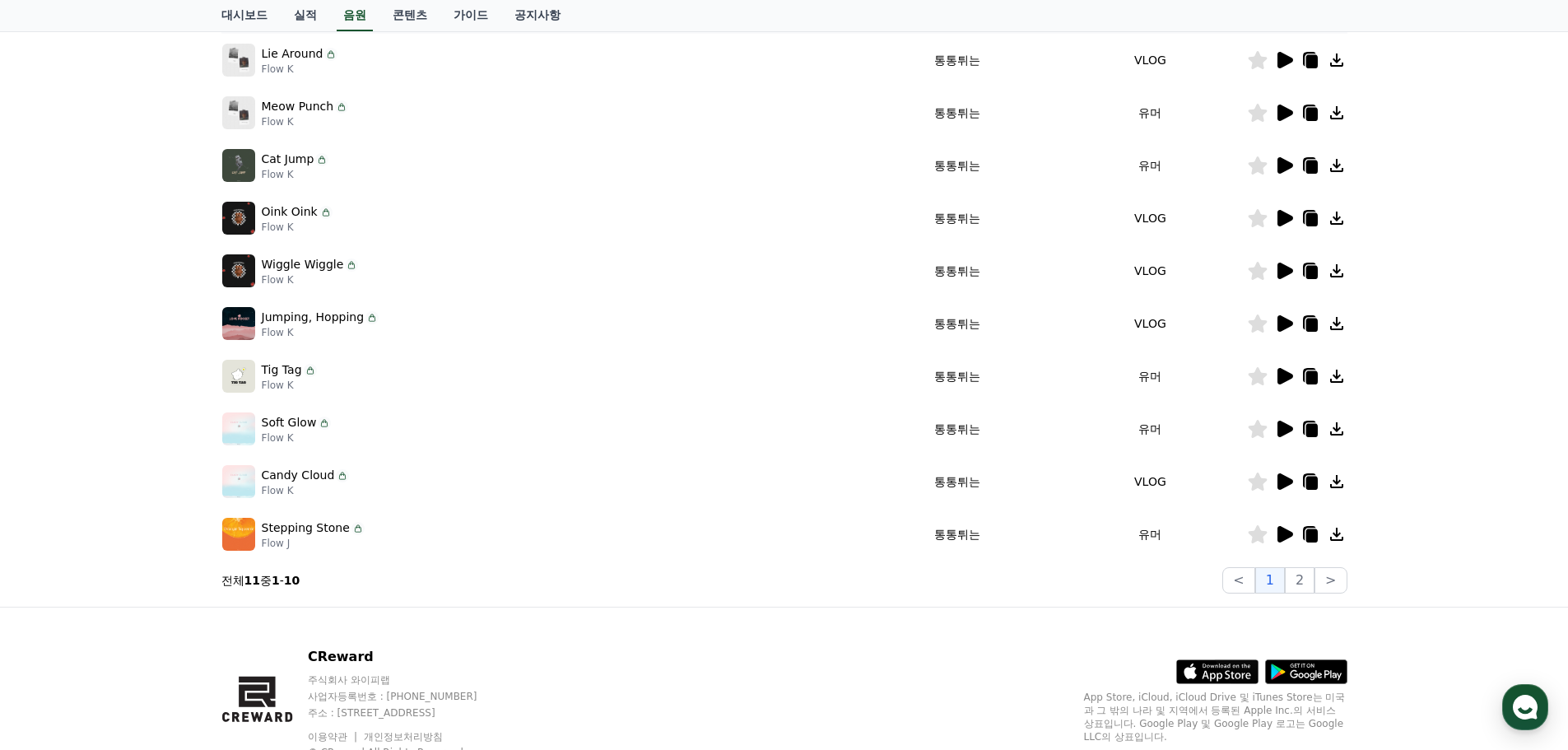
scroll to position [308, 0]
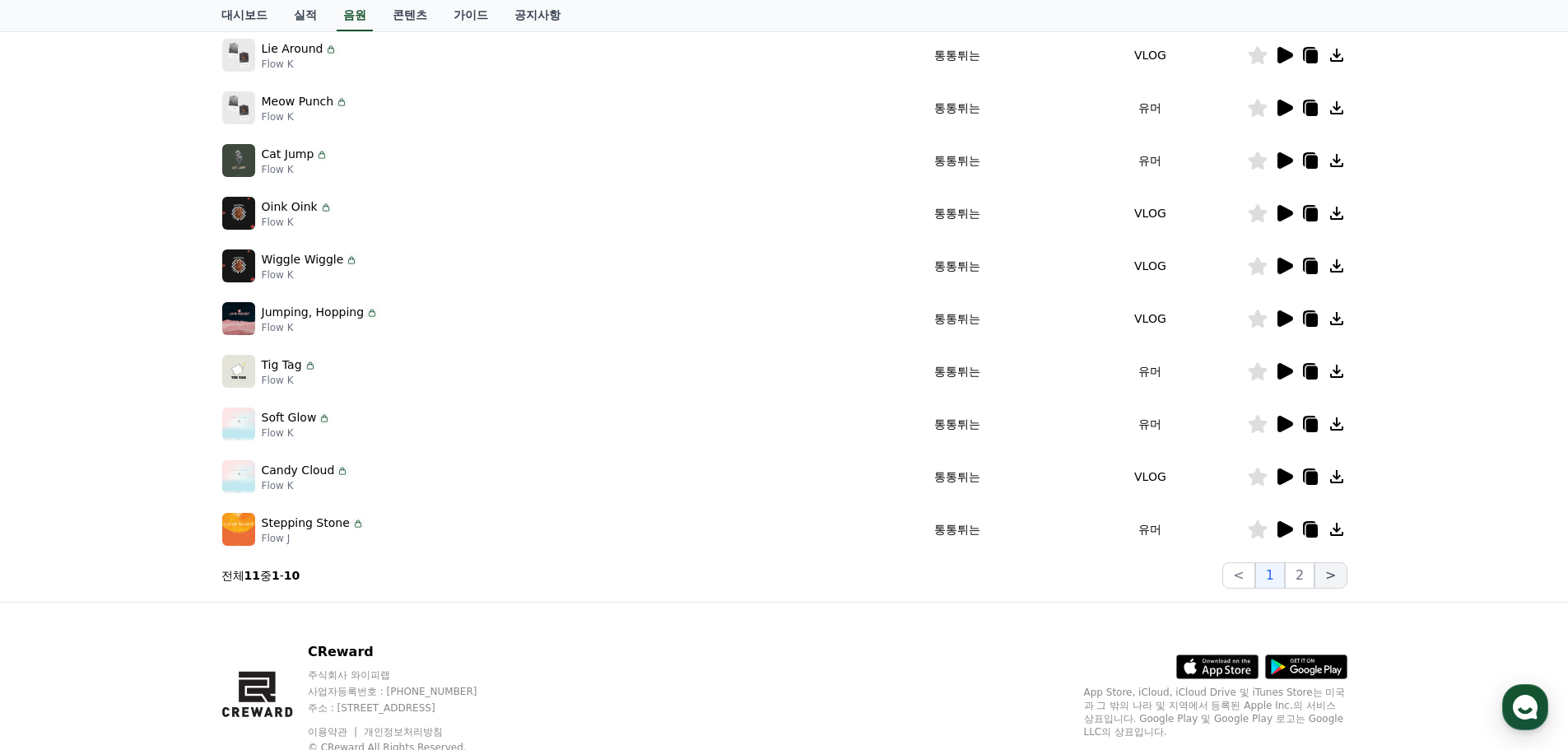
click at [1319, 571] on button ">" at bounding box center [1331, 575] width 32 height 26
click at [1306, 578] on button "2" at bounding box center [1299, 575] width 30 height 26
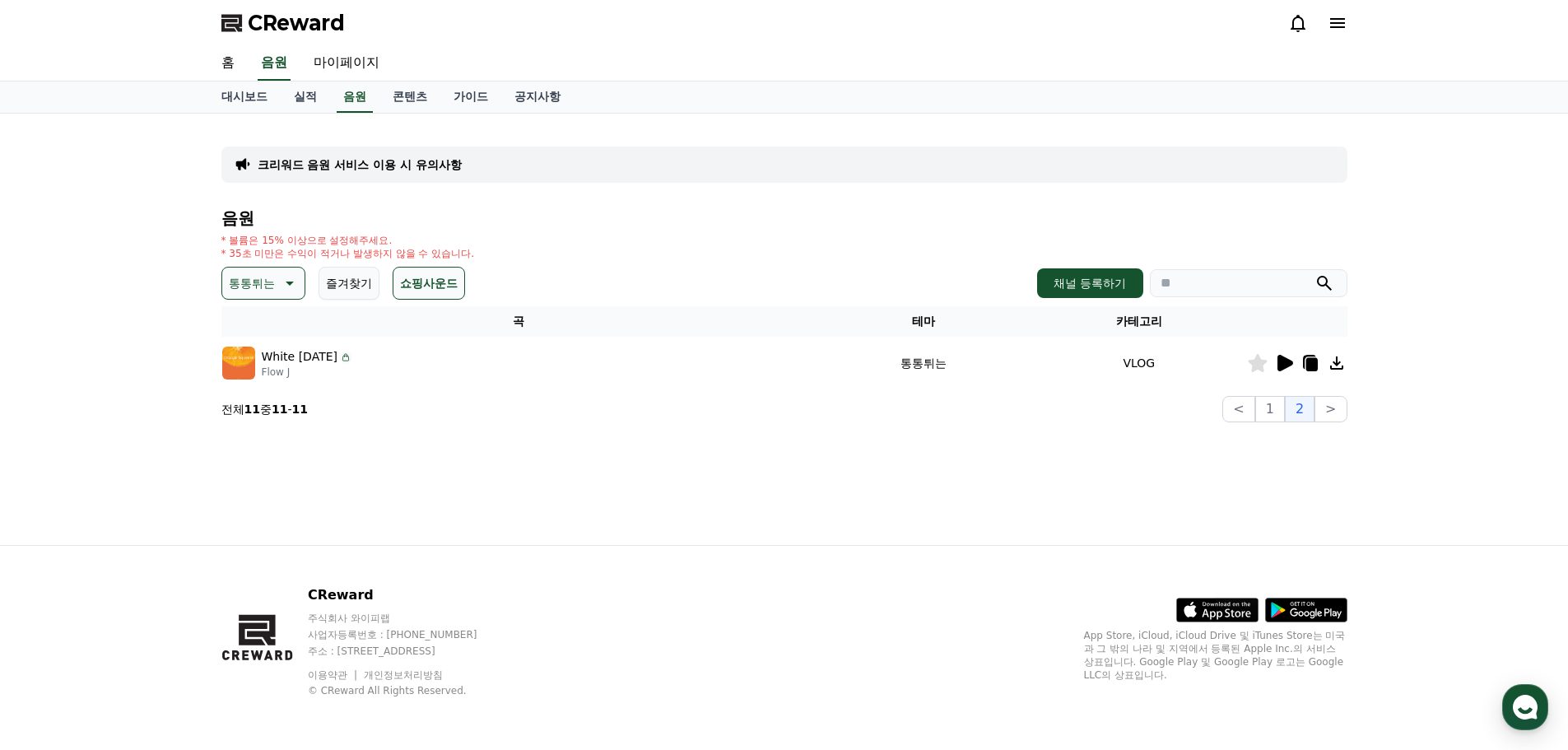
click at [1283, 369] on icon at bounding box center [1284, 363] width 15 height 16
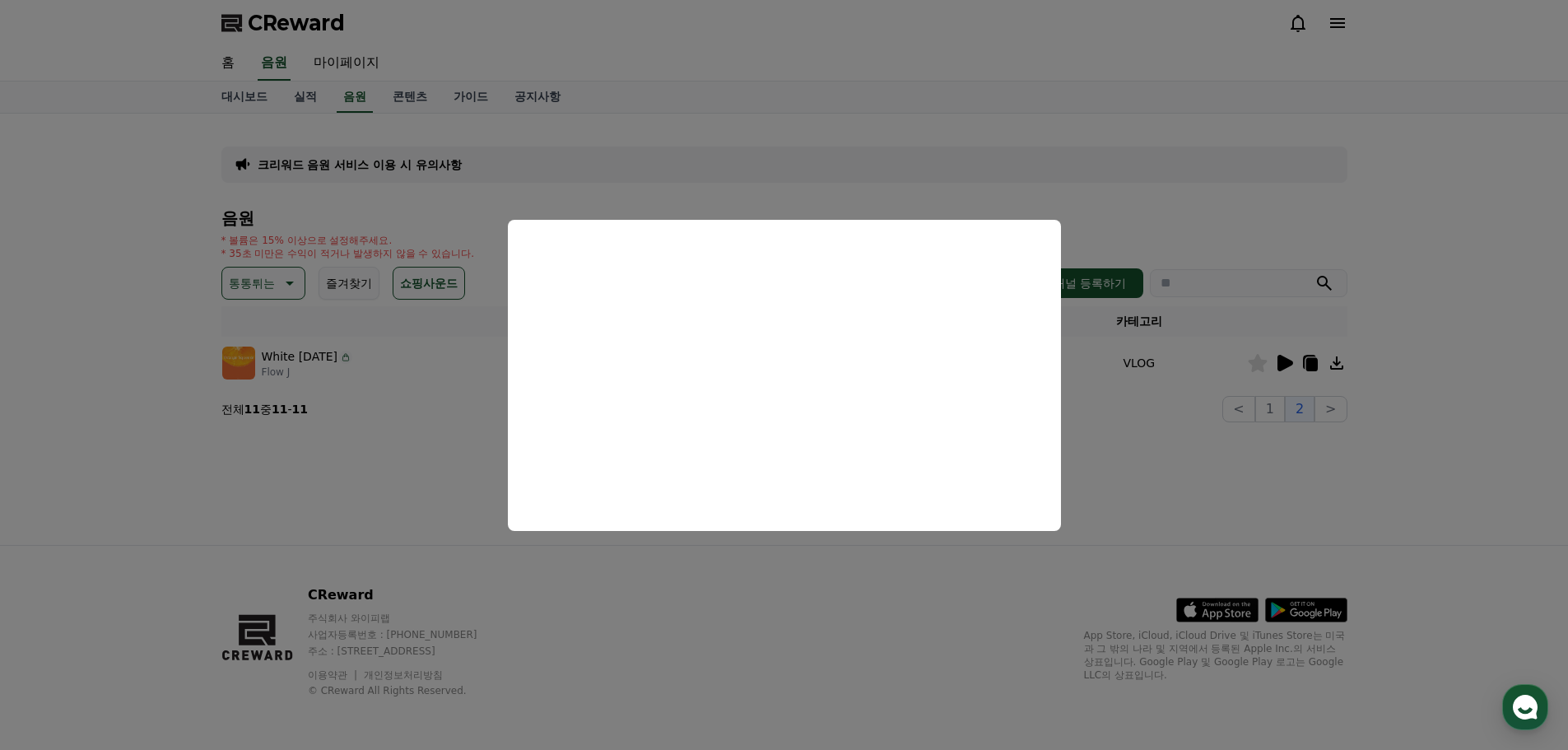
click at [603, 581] on button "close modal" at bounding box center [784, 375] width 1568 height 750
click at [603, 578] on div "CReward 주식회사 와이피랩 사업자등록번호 : 655-81-03655 주소 : 경기도 김포시 양촌읍 양곡로 495, 3층 305-비이16호…" at bounding box center [784, 648] width 1152 height 204
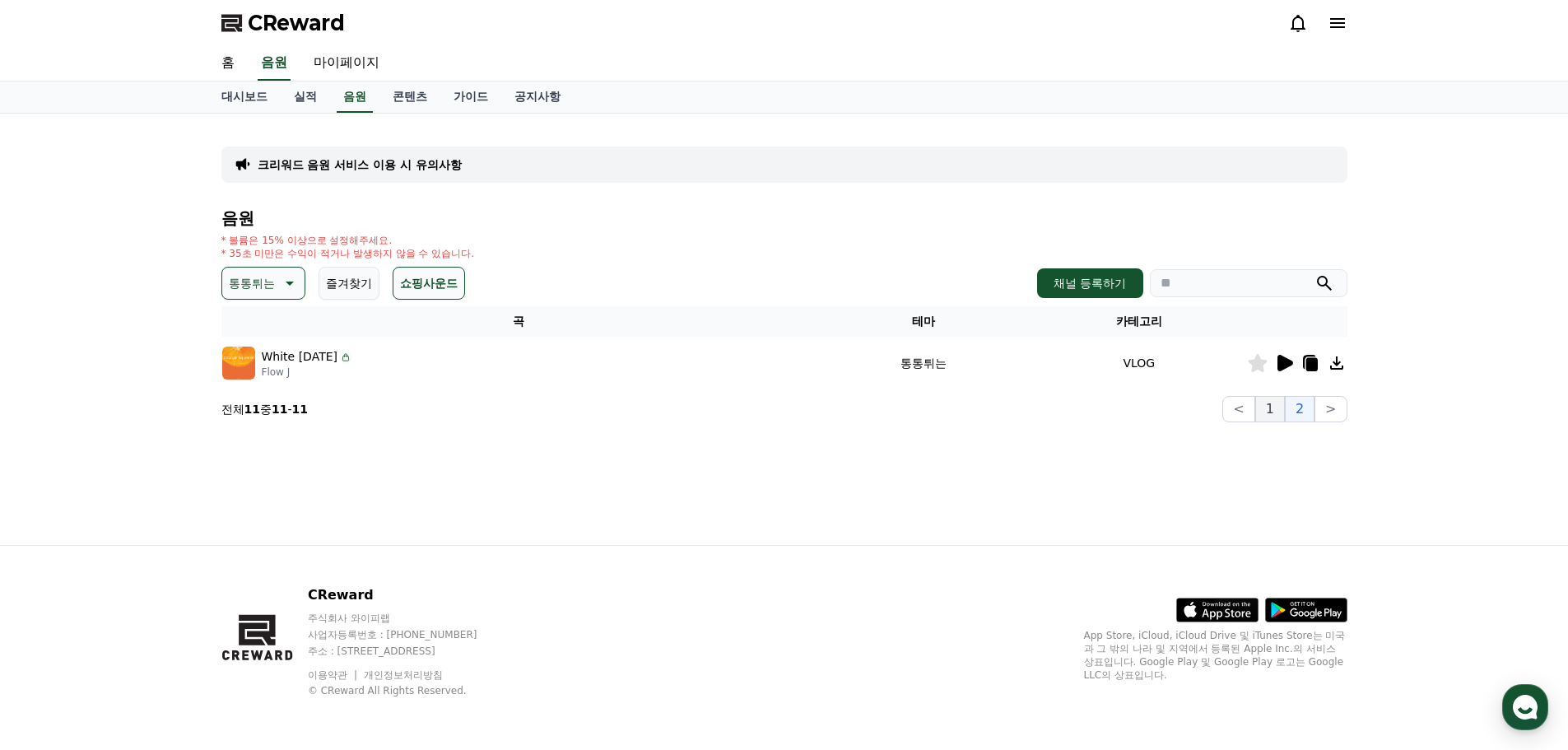
click at [1281, 415] on button "1" at bounding box center [1270, 409] width 30 height 26
